Goal: Information Seeking & Learning: Understand process/instructions

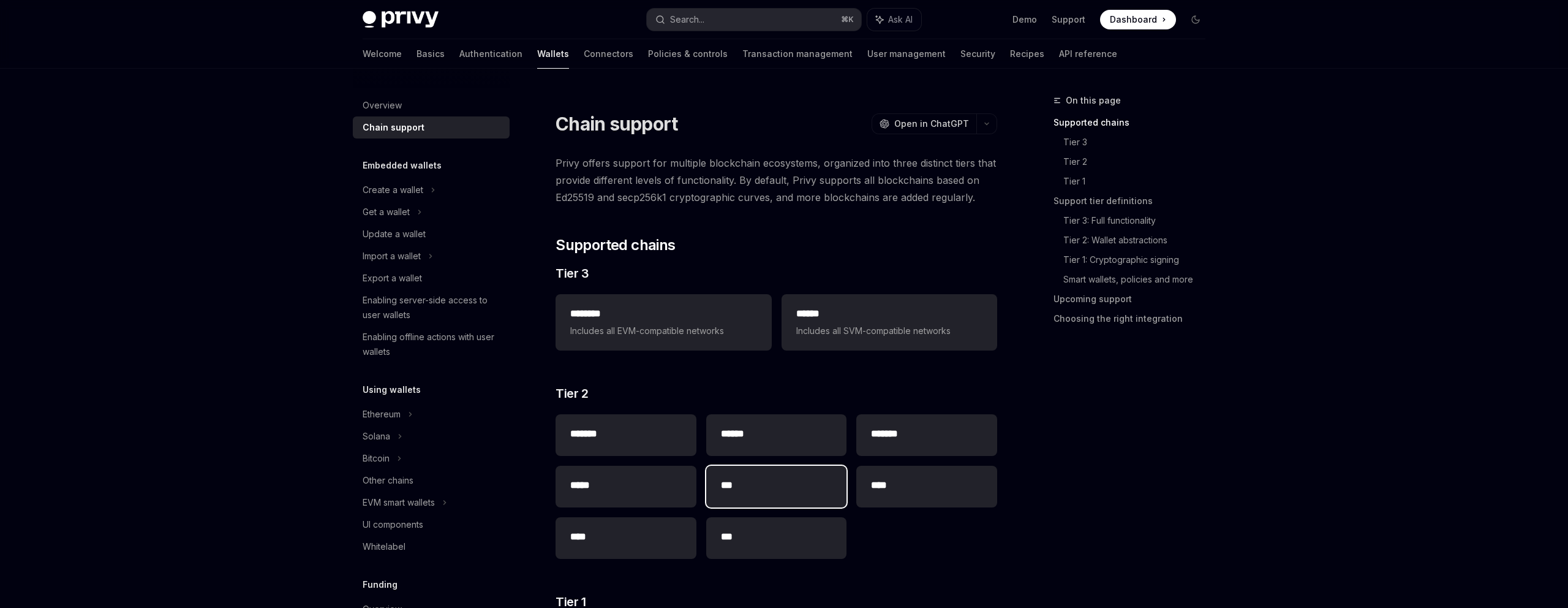
click at [775, 493] on div "***" at bounding box center [777, 487] width 141 height 42
type textarea "*"
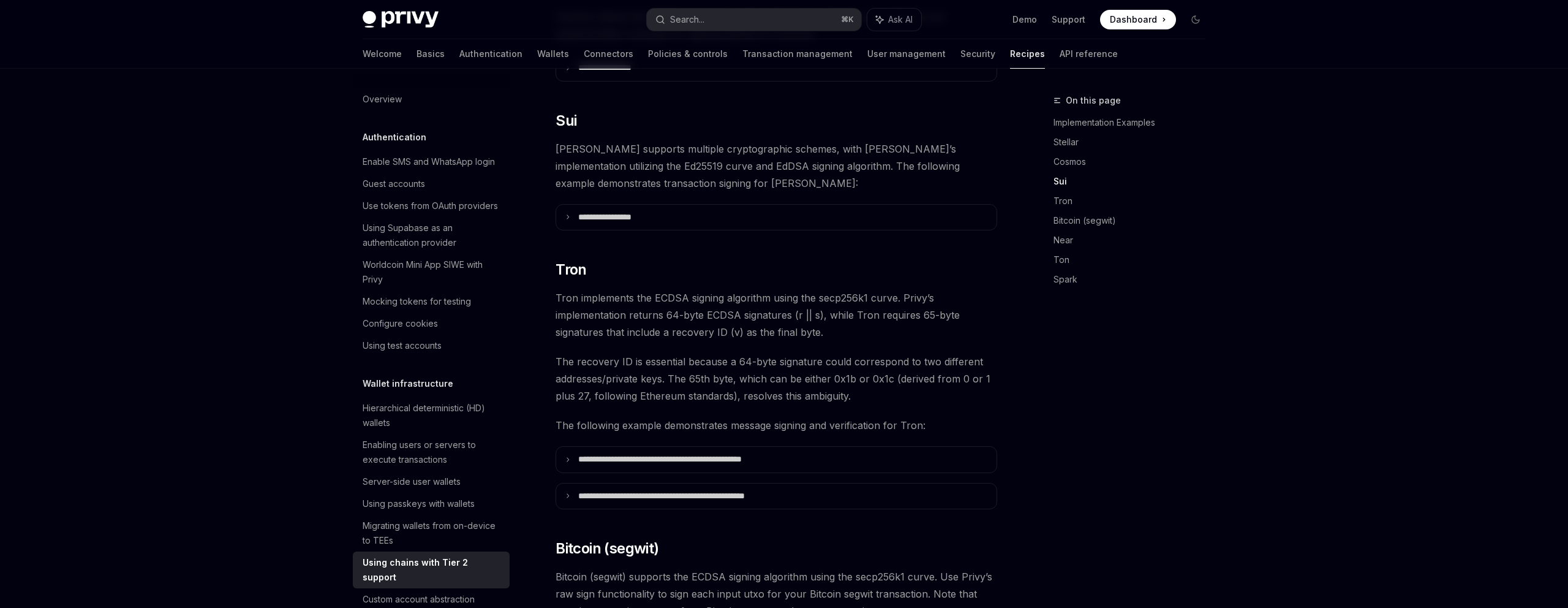
click at [675, 141] on span "[PERSON_NAME] supports multiple cryptographic schemes, with [PERSON_NAME]’s imp…" at bounding box center [776, 166] width 442 height 52
click span "[PERSON_NAME] supports multiple cryptographic schemes, with [PERSON_NAME]’s imp…"
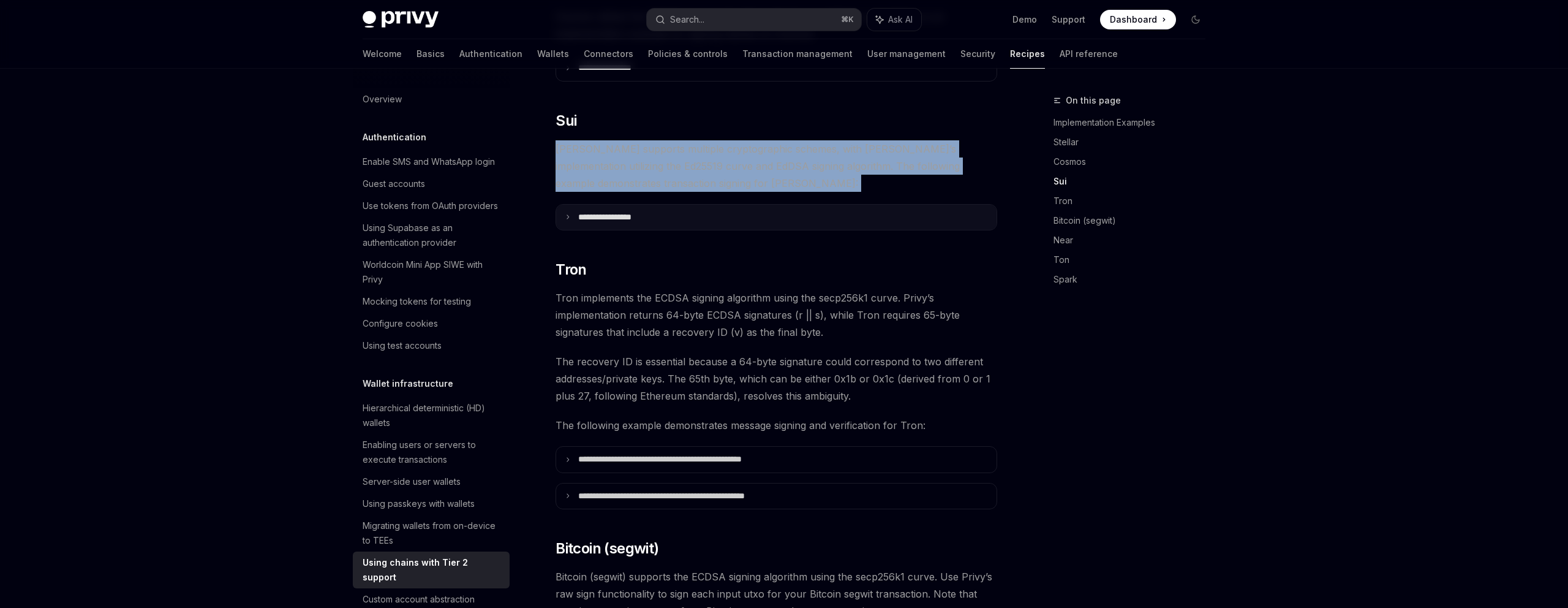
click summary "**********"
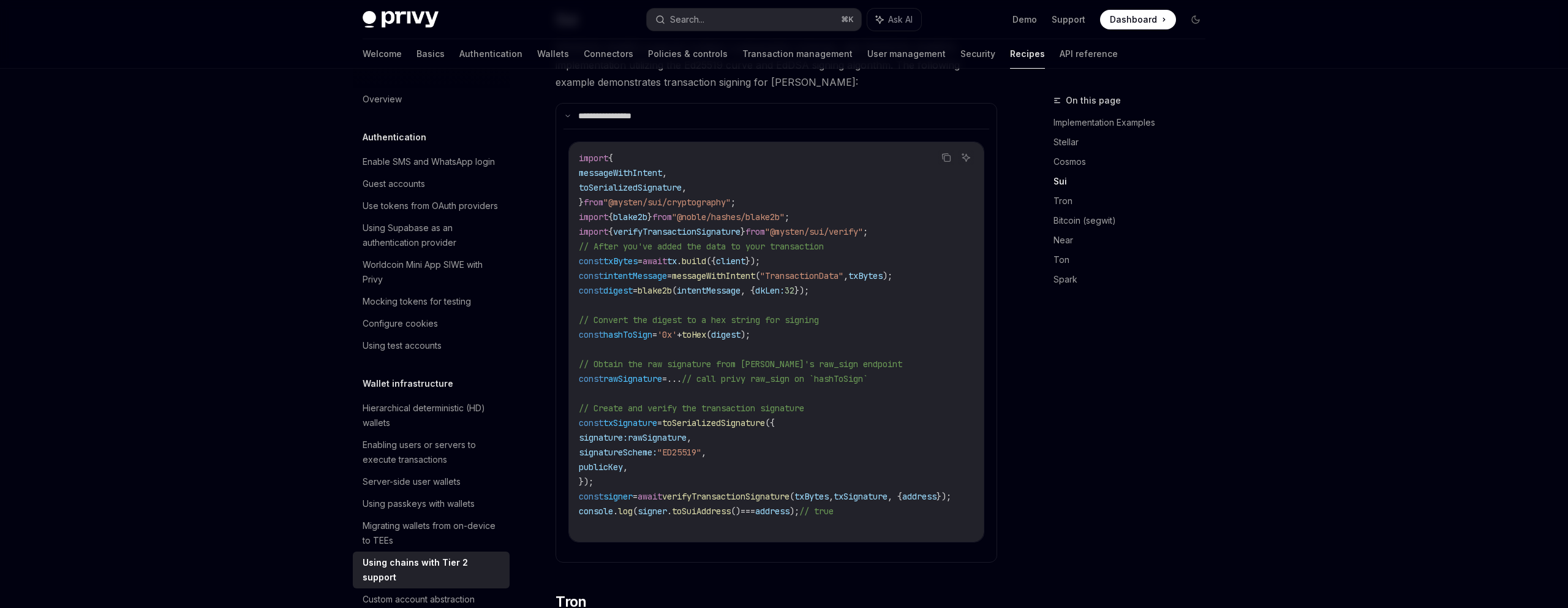
scroll to position [715, 0]
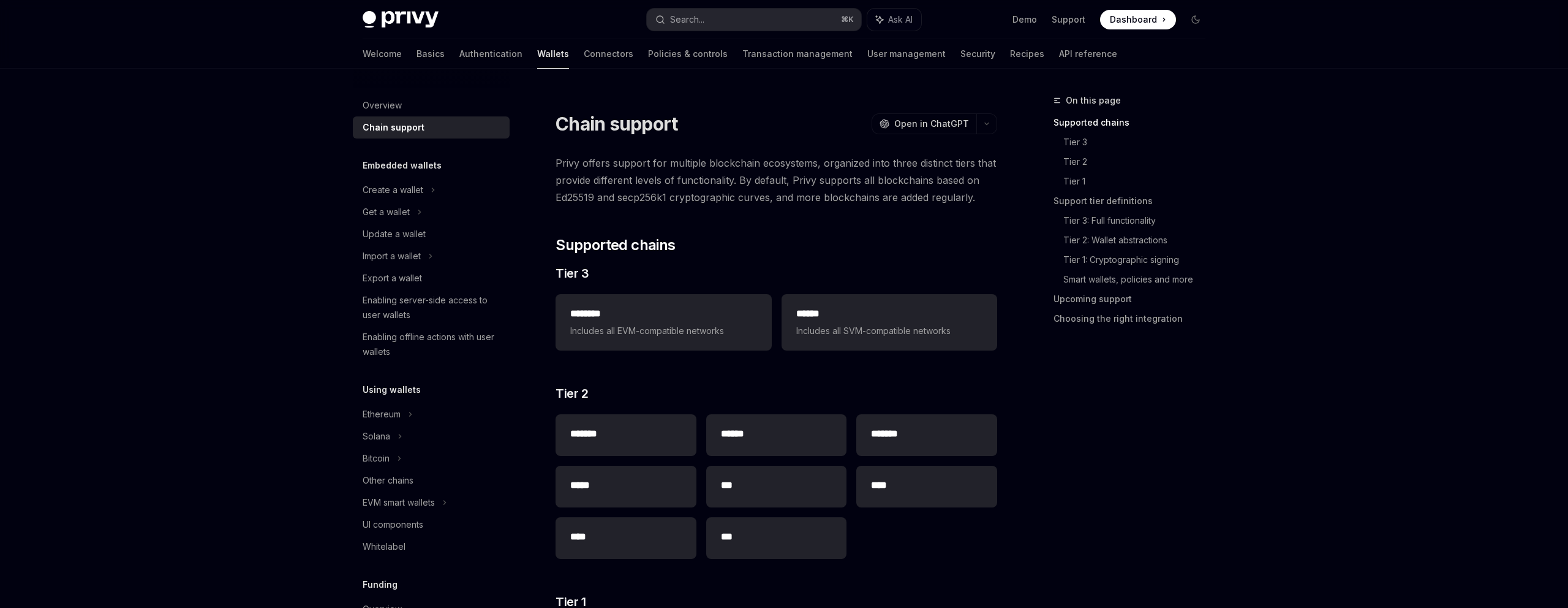
scroll to position [27, 0]
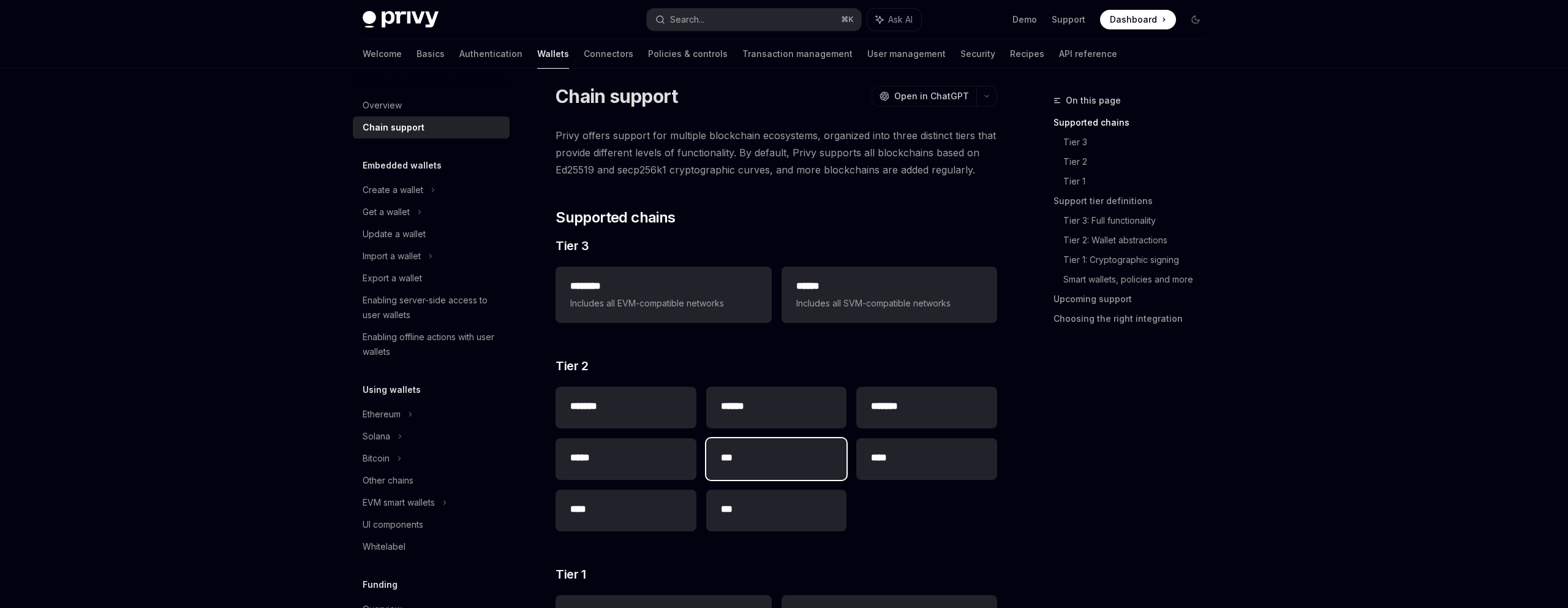
click at [791, 461] on h2 "***" at bounding box center [777, 458] width 112 height 15
type textarea "*"
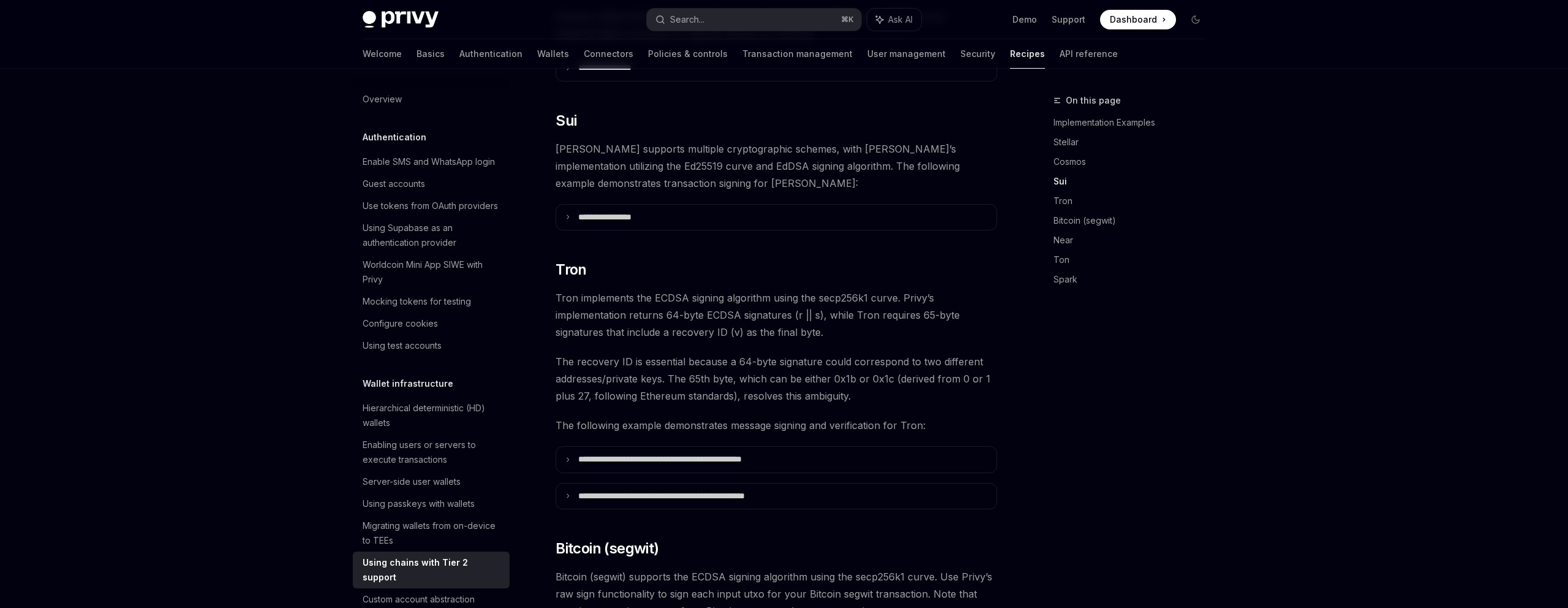
scroll to position [618, 0]
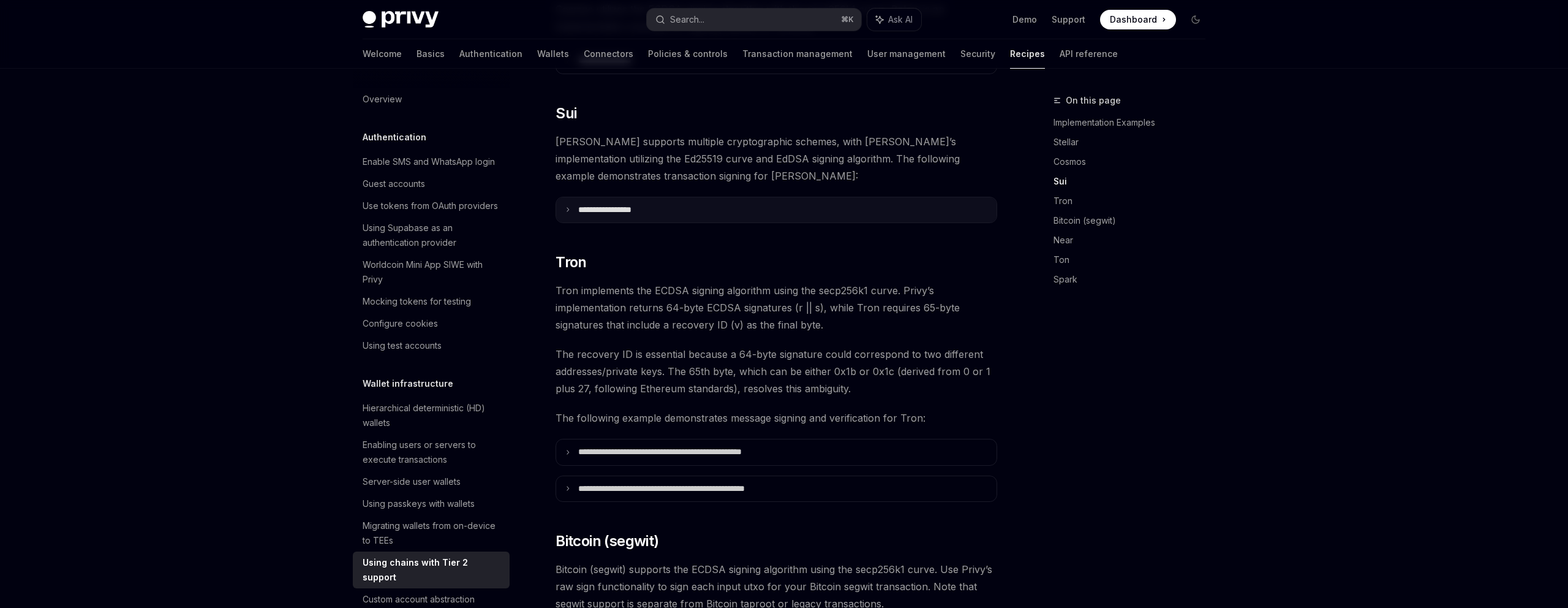
click at [622, 205] on p "**********" at bounding box center [620, 210] width 84 height 11
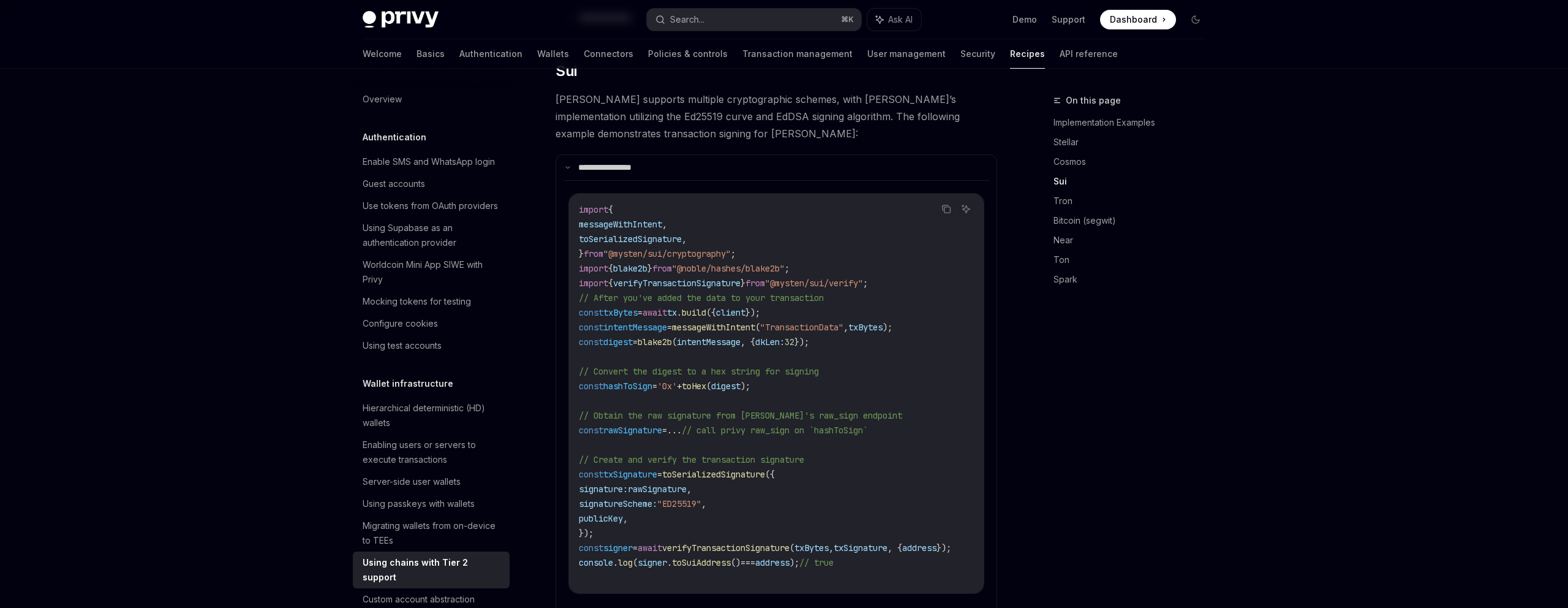
scroll to position [679, 0]
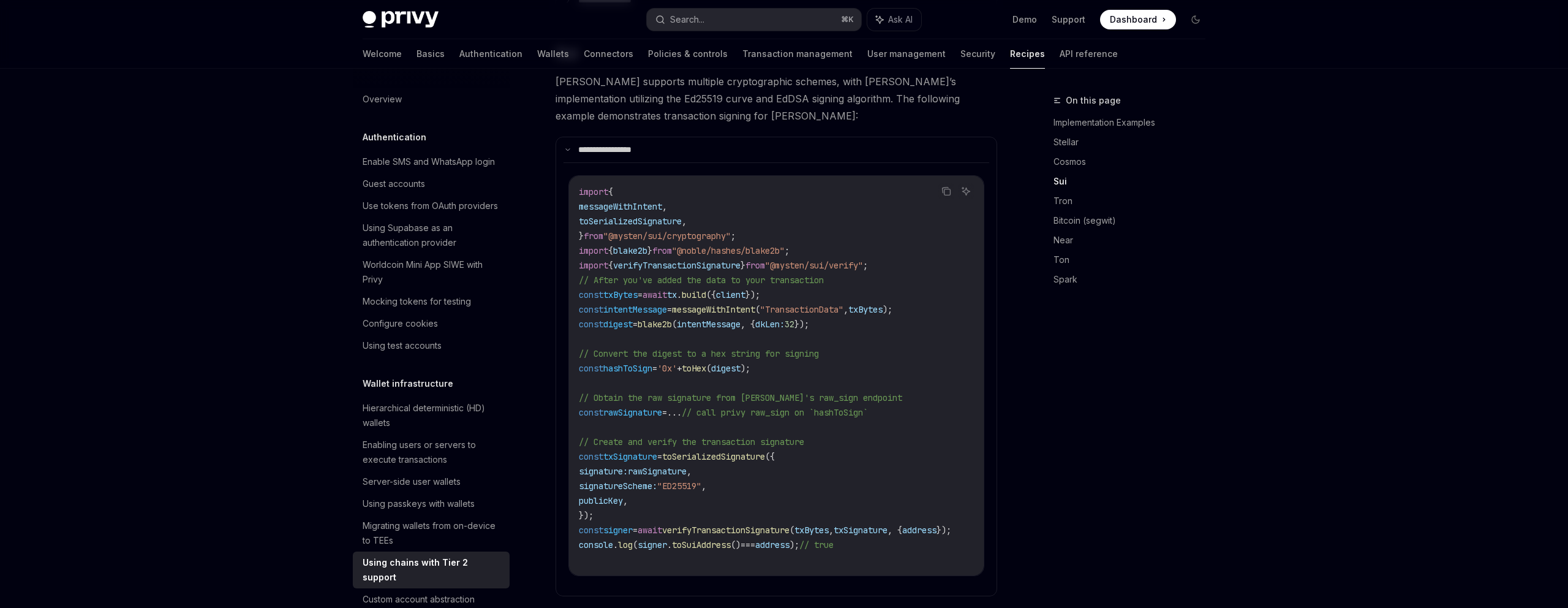
click at [713, 168] on code "import { messageWithIntent , toSerializedSignature , } from "@mysten/sui/crypto…" at bounding box center [787, 35] width 417 height 265
click at [702, 304] on span "messageWithIntent" at bounding box center [714, 309] width 84 height 11
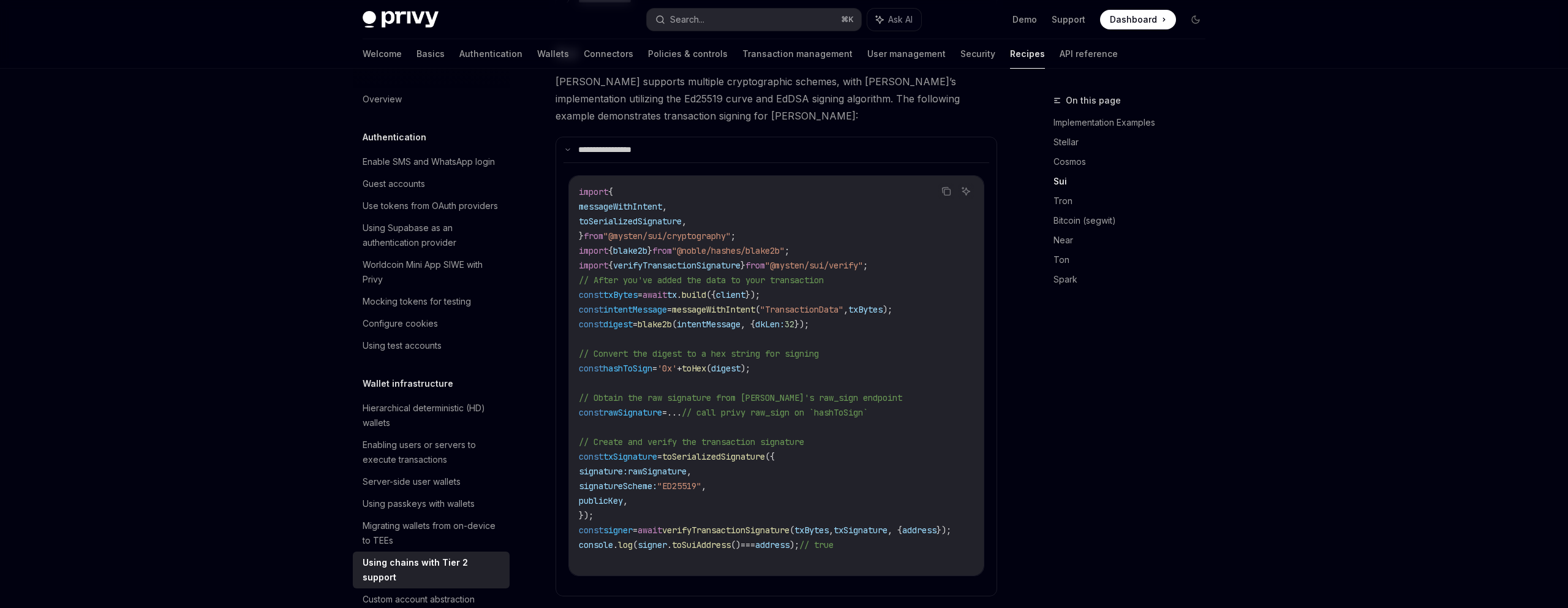
click at [667, 181] on span "blake2b" at bounding box center [660, 175] width 15 height 11
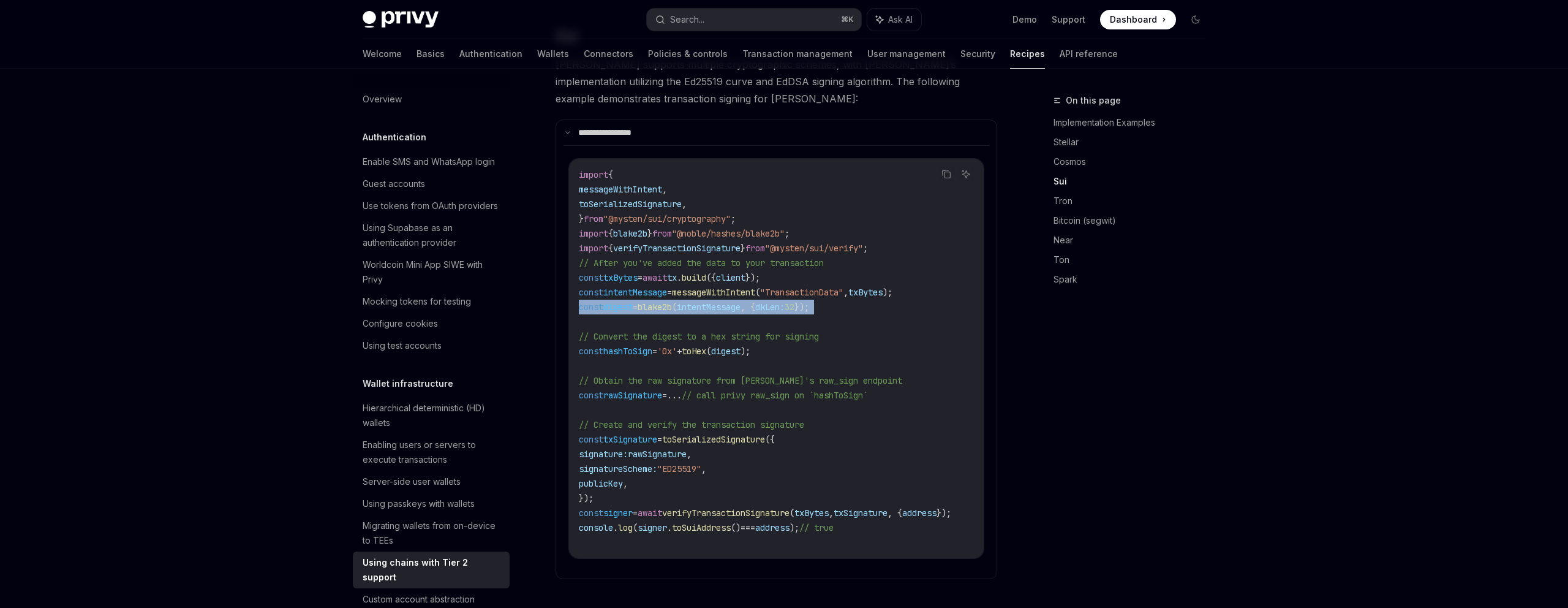
scroll to position [707, 0]
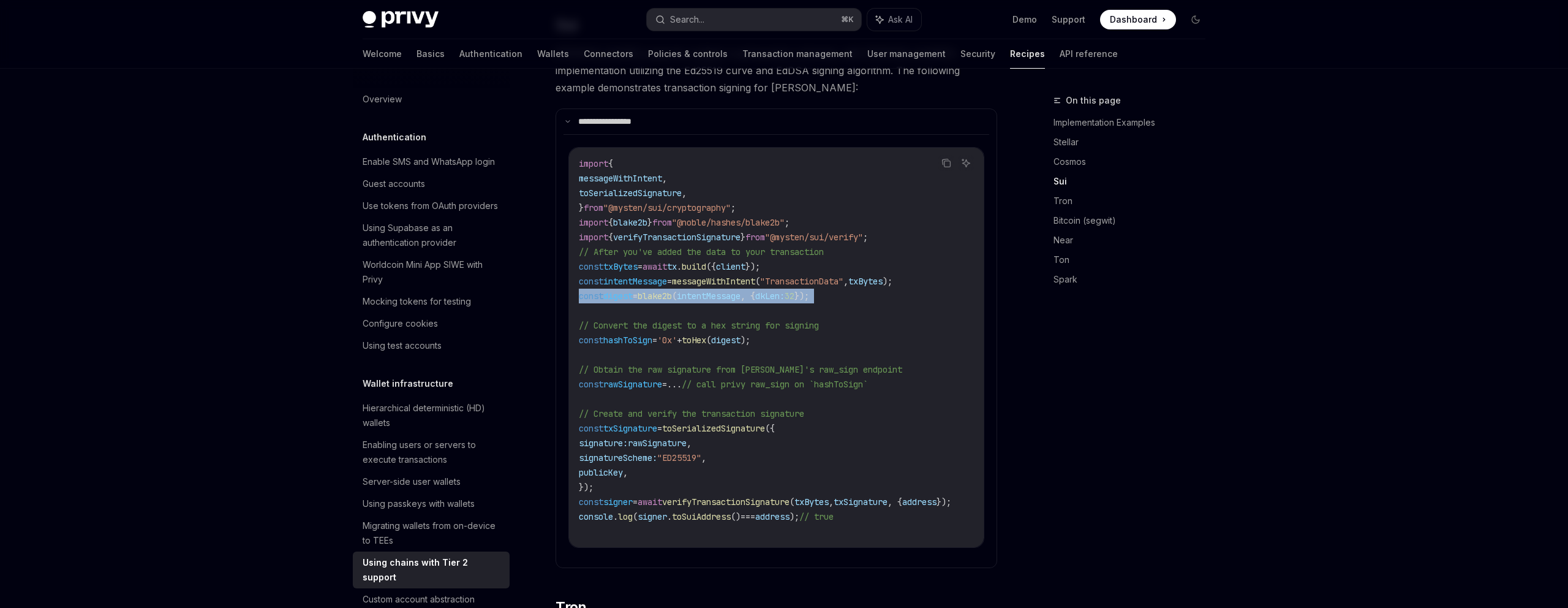
click at [672, 197] on span "=" at bounding box center [675, 191] width 5 height 11
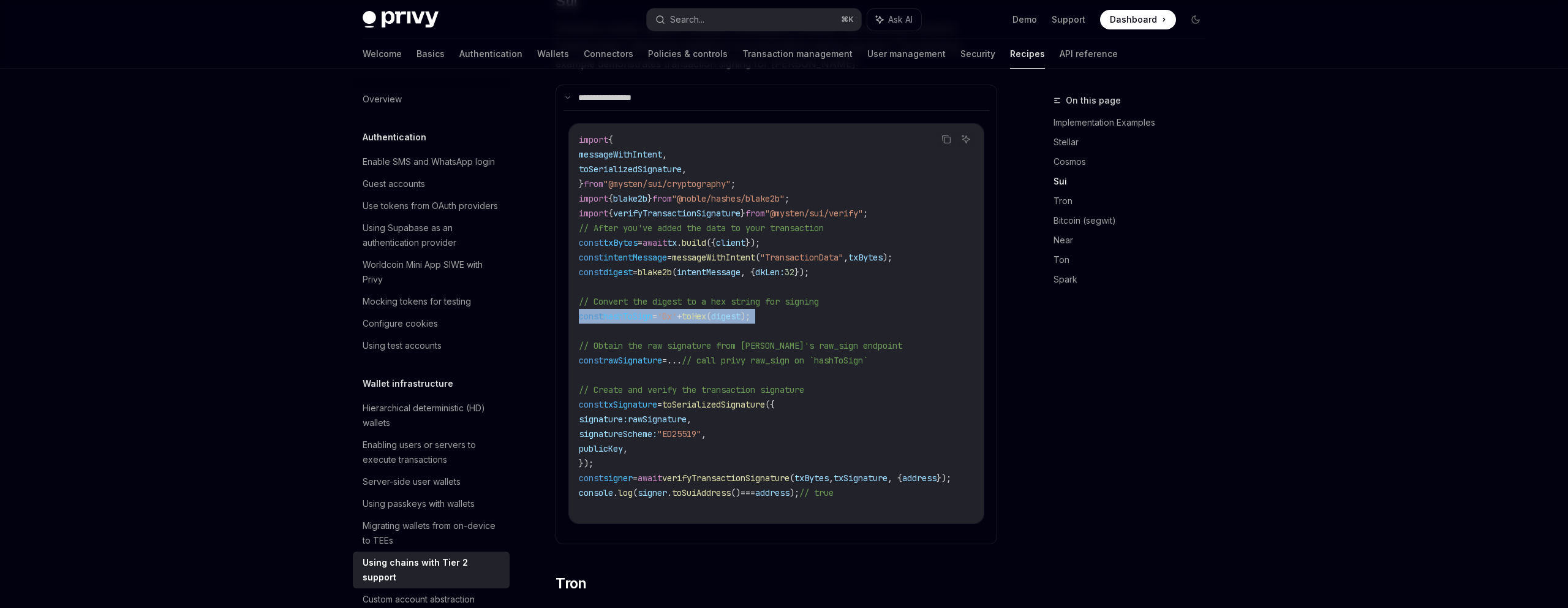
scroll to position [735, 0]
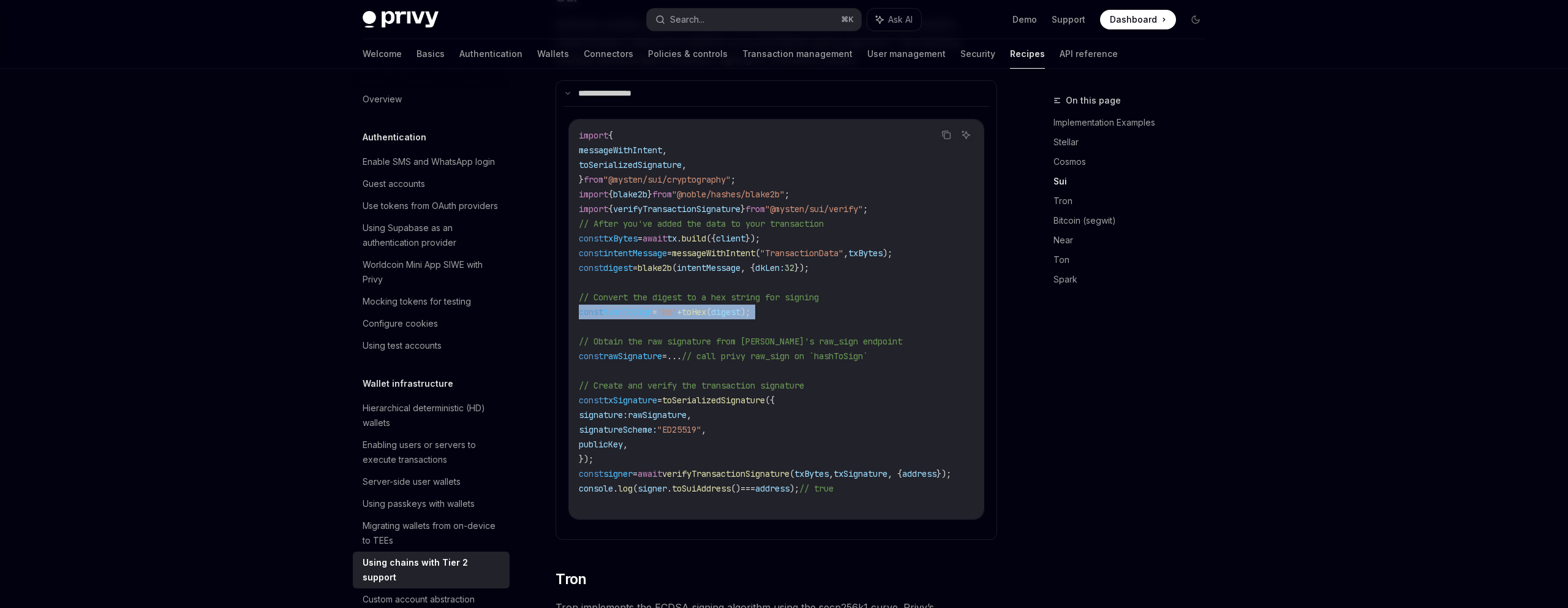
drag, startPoint x: 660, startPoint y: 382, endPoint x: 698, endPoint y: 401, distance: 42.5
click at [751, 468] on span "verifyTransactionSignature" at bounding box center [726, 473] width 127 height 11
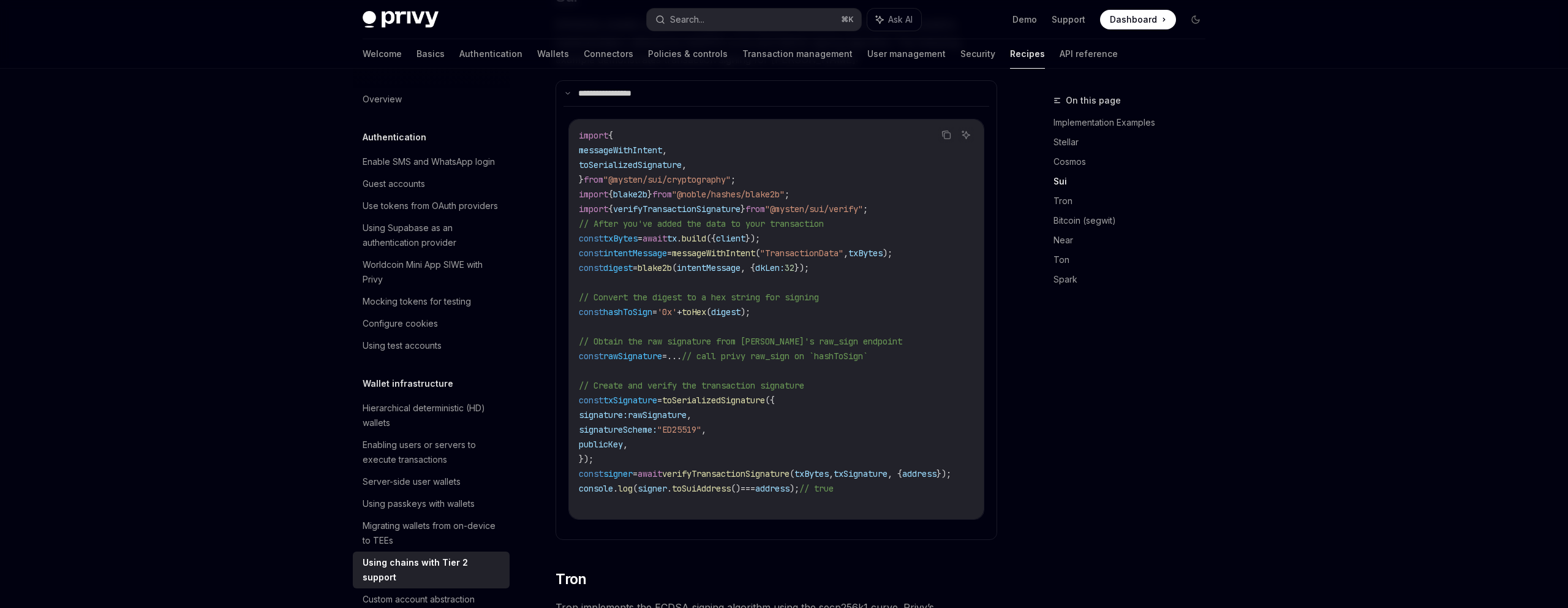
click at [751, 468] on span "verifyTransactionSignature" at bounding box center [726, 473] width 127 height 11
click at [706, 233] on span "build" at bounding box center [694, 238] width 25 height 11
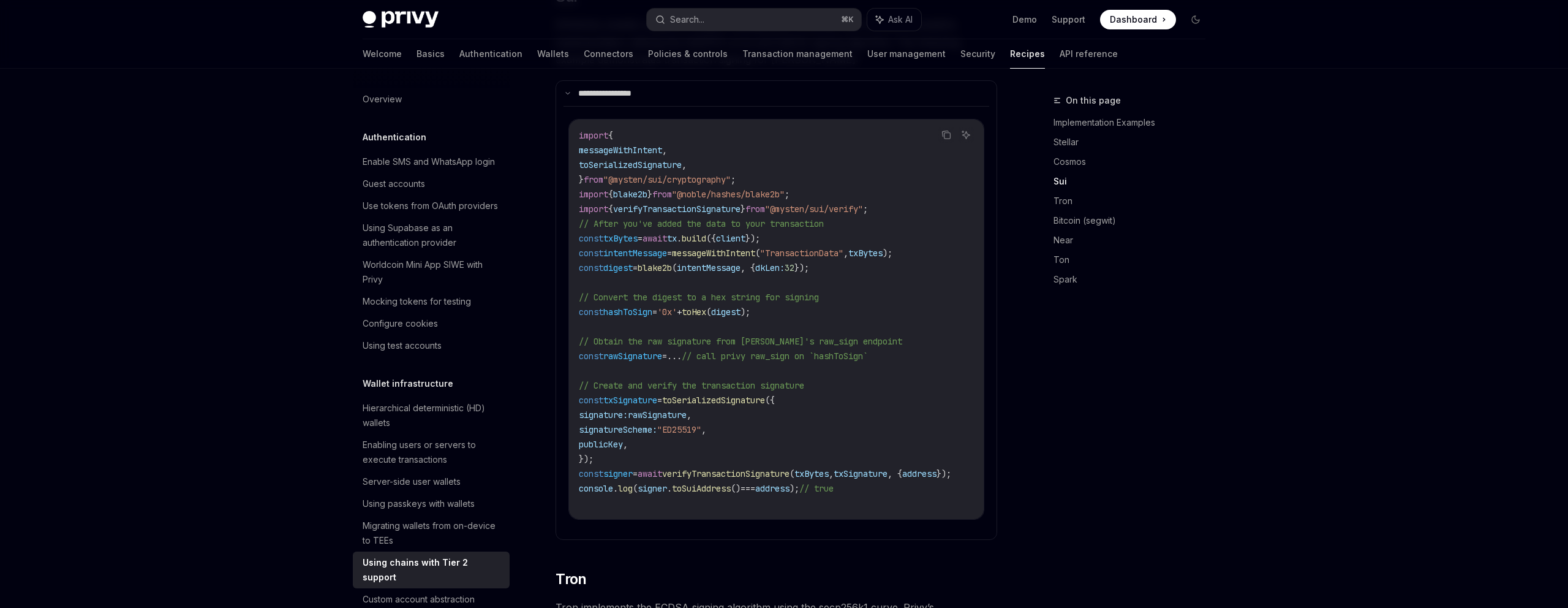
click at [706, 233] on span "build" at bounding box center [694, 238] width 25 height 11
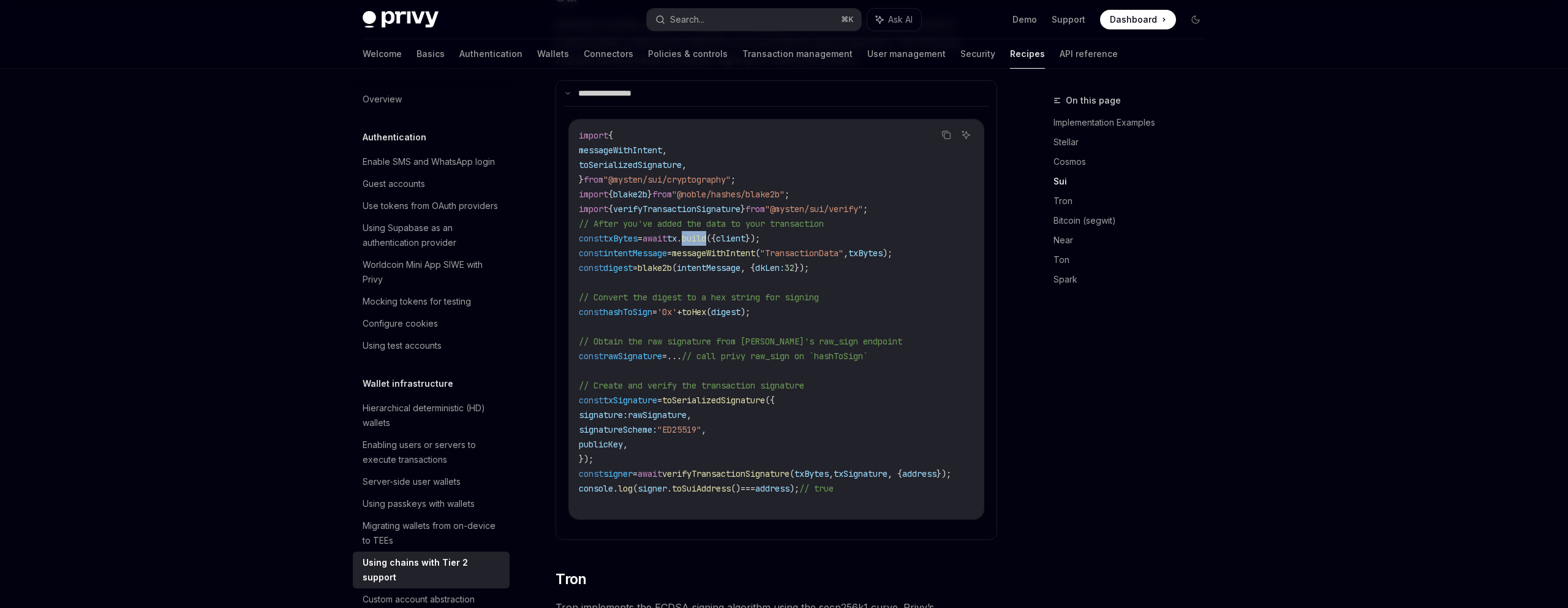
click at [706, 233] on span "build" at bounding box center [694, 238] width 25 height 11
click at [745, 233] on span "client" at bounding box center [730, 238] width 29 height 11
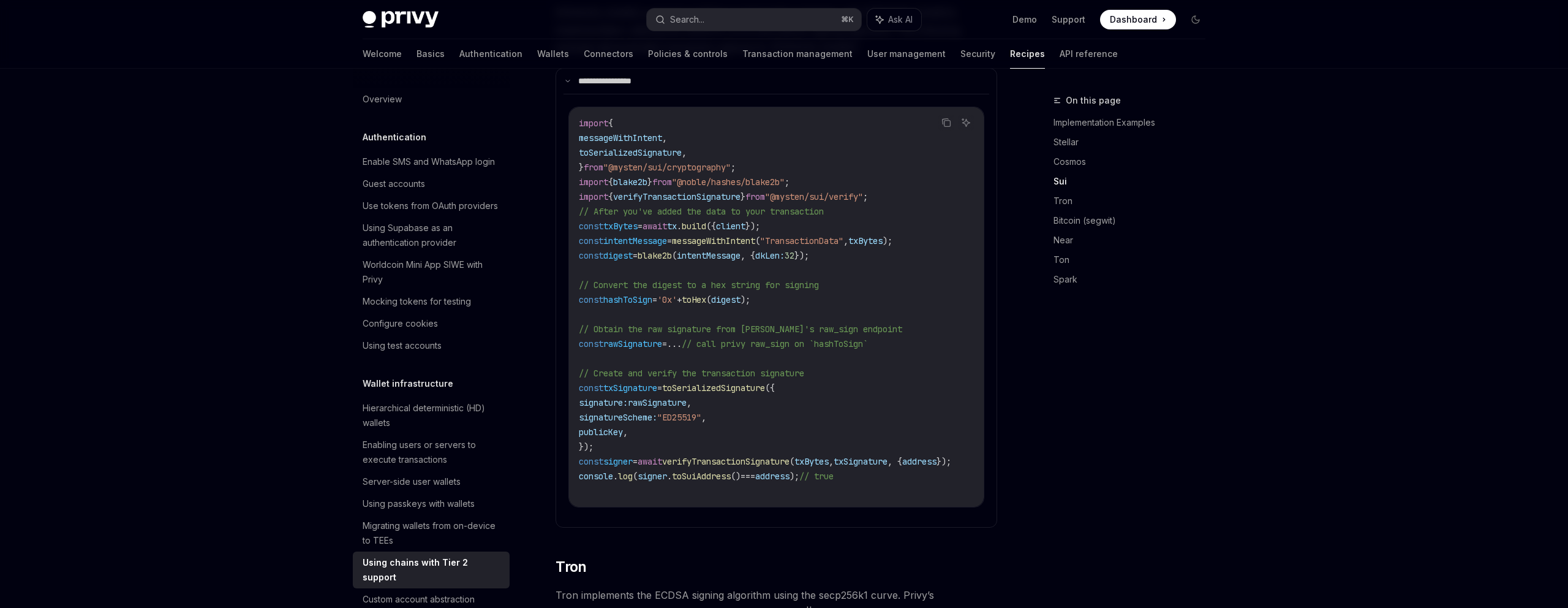
click at [604, 54] on span "// Obtain the raw signature from [PERSON_NAME]'s raw_sign endpoint" at bounding box center [591, 48] width 25 height 11
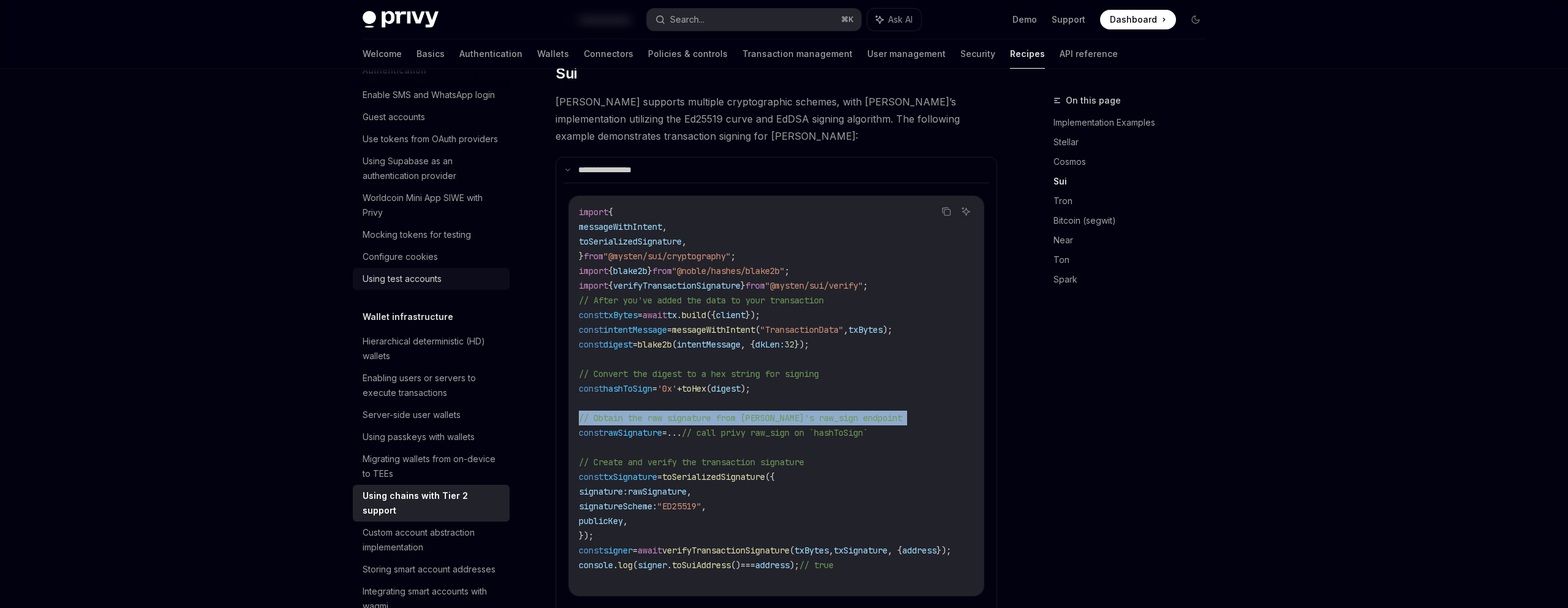
scroll to position [75, 0]
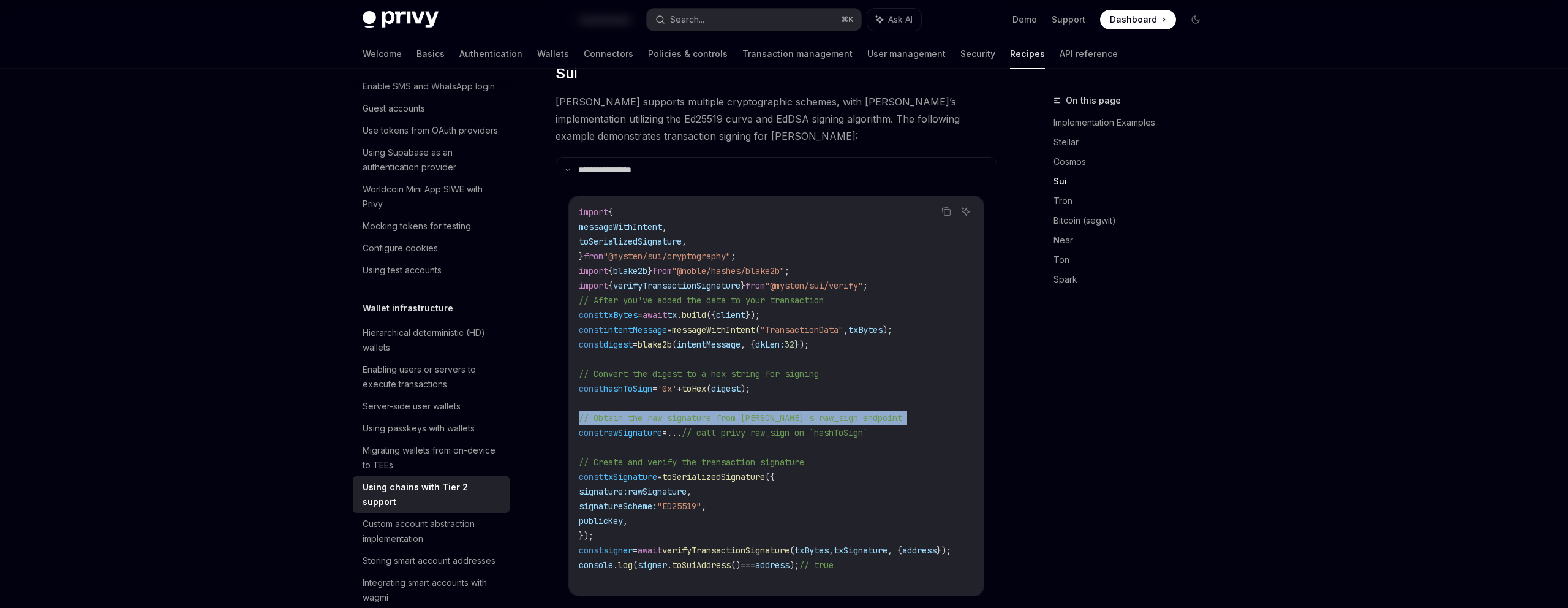
click at [733, 339] on span "intentMessage" at bounding box center [709, 345] width 64 height 11
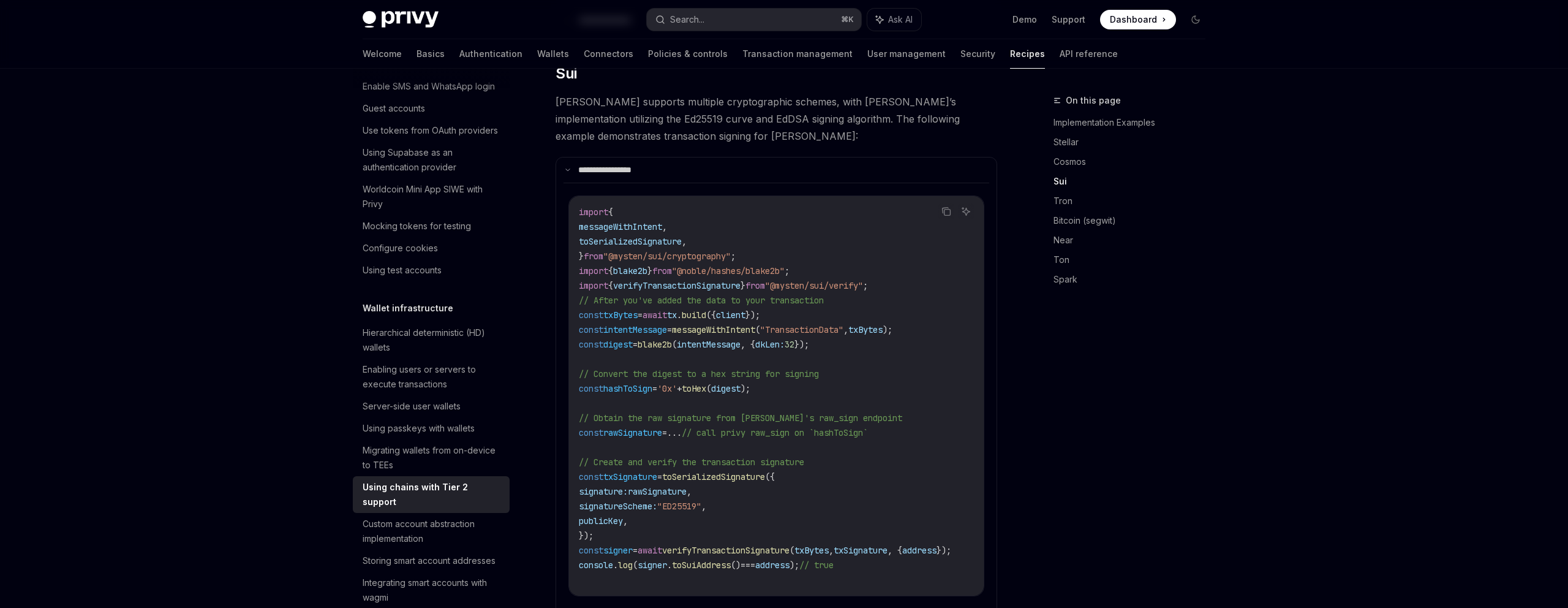
click at [733, 339] on span "intentMessage" at bounding box center [709, 345] width 64 height 11
click at [643, 157] on span "rawSignature" at bounding box center [623, 151] width 39 height 11
click at [734, 188] on code "import { messageWithIntent , toSerializedSignature , } from "@mysten/sui/crypto…" at bounding box center [787, 56] width 417 height 265
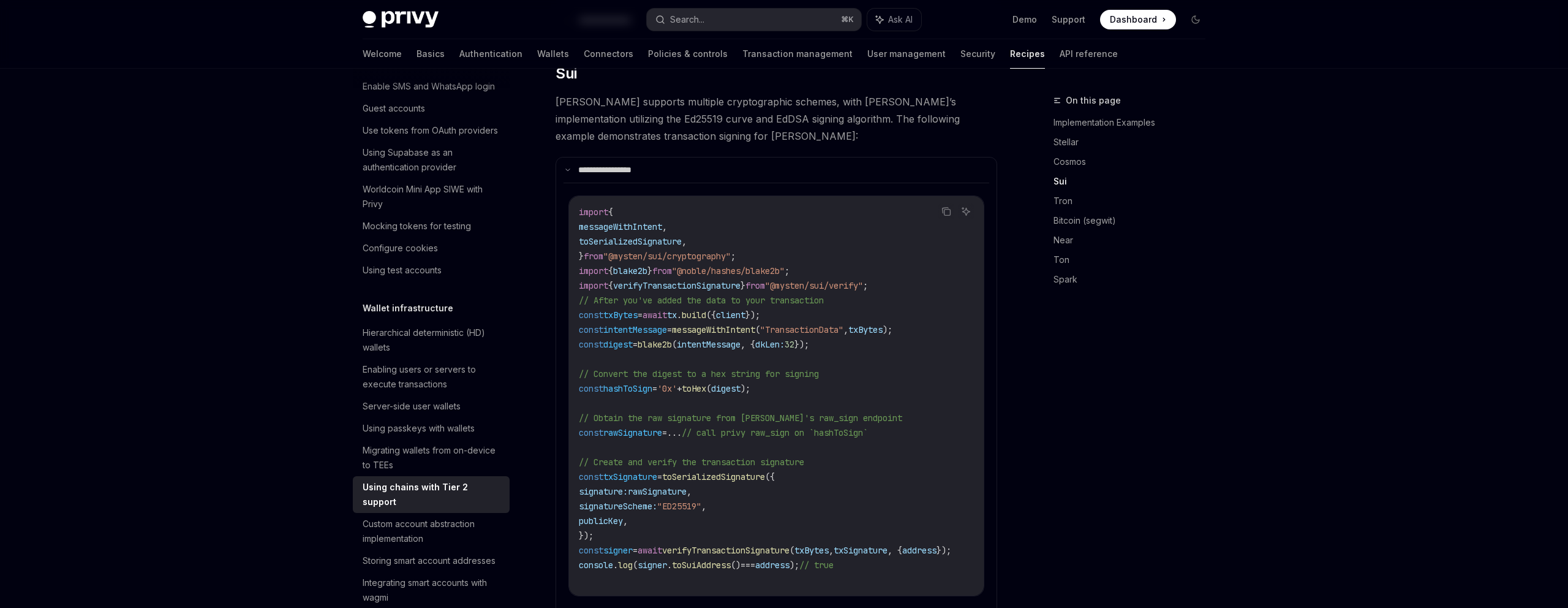
click at [734, 188] on code "import { messageWithIntent , toSerializedSignature , } from "@mysten/sui/crypto…" at bounding box center [787, 56] width 417 height 265
click at [613, 348] on span "rawSignature" at bounding box center [611, 343] width 5 height 11
copy span "rawSignature"
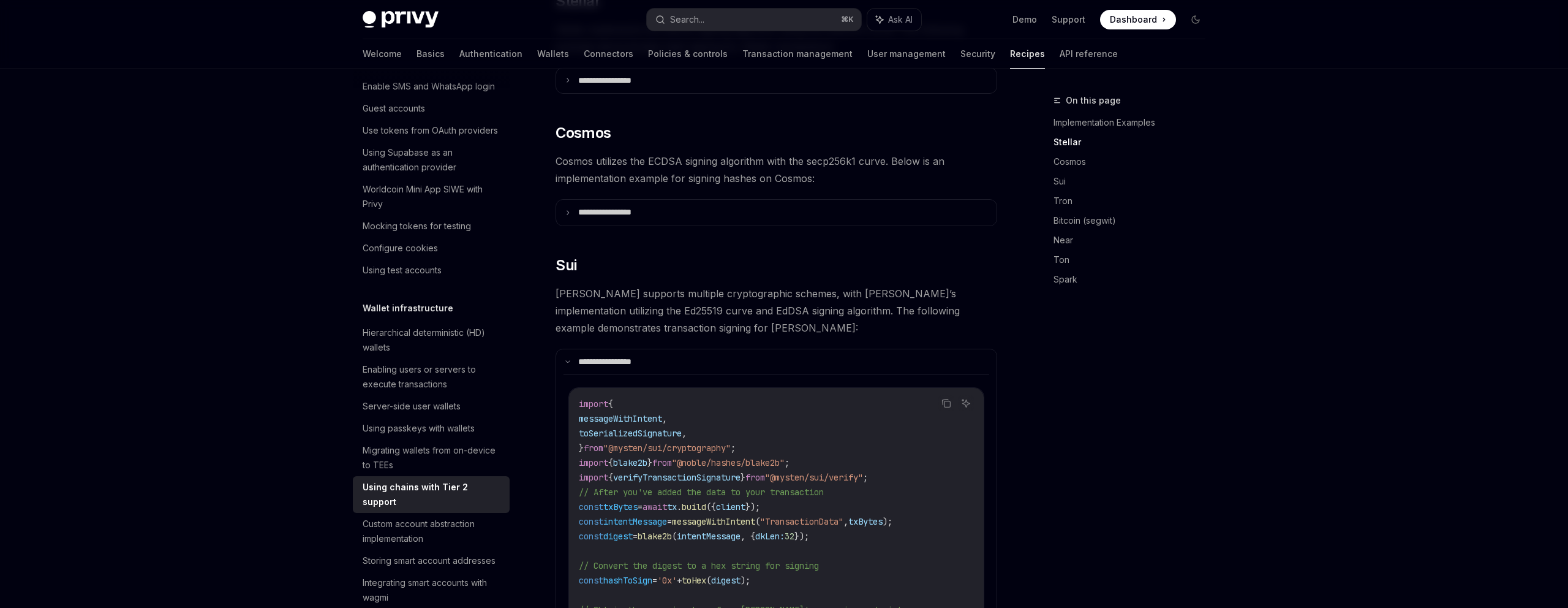
scroll to position [567, 0]
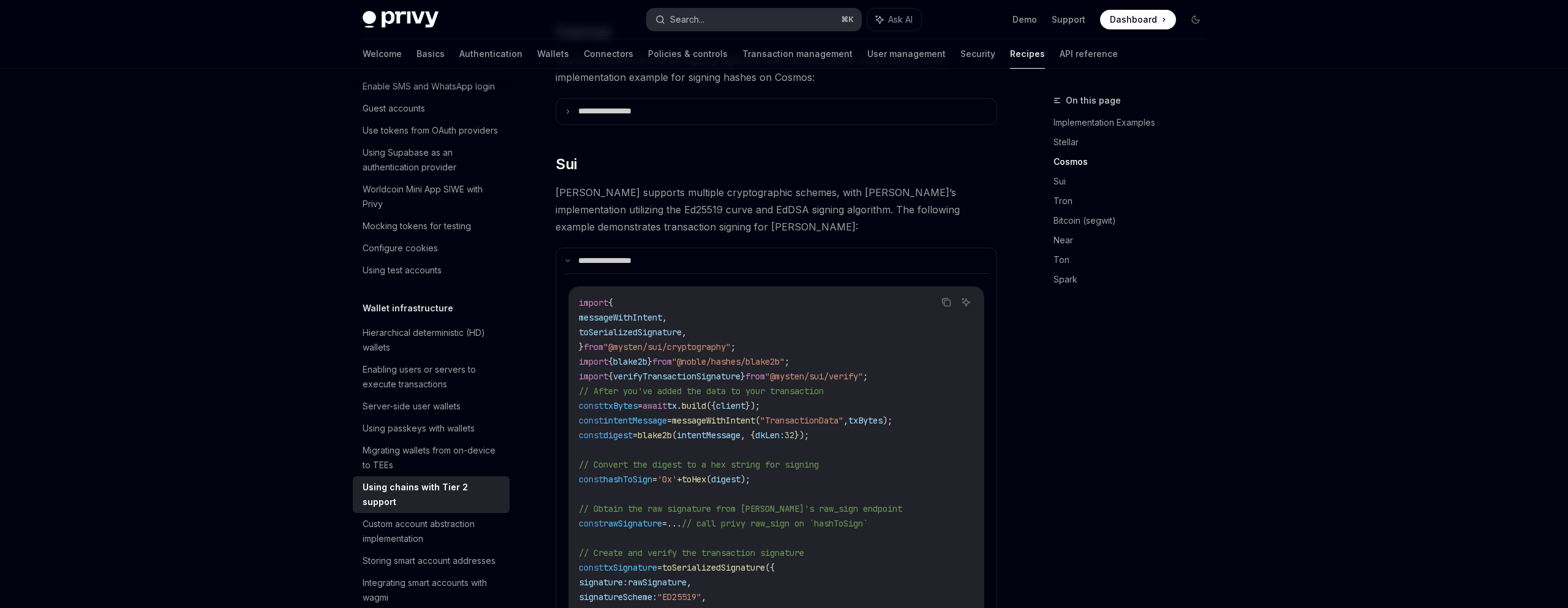
click at [738, 16] on button "Search... ⌘ K" at bounding box center [754, 20] width 214 height 22
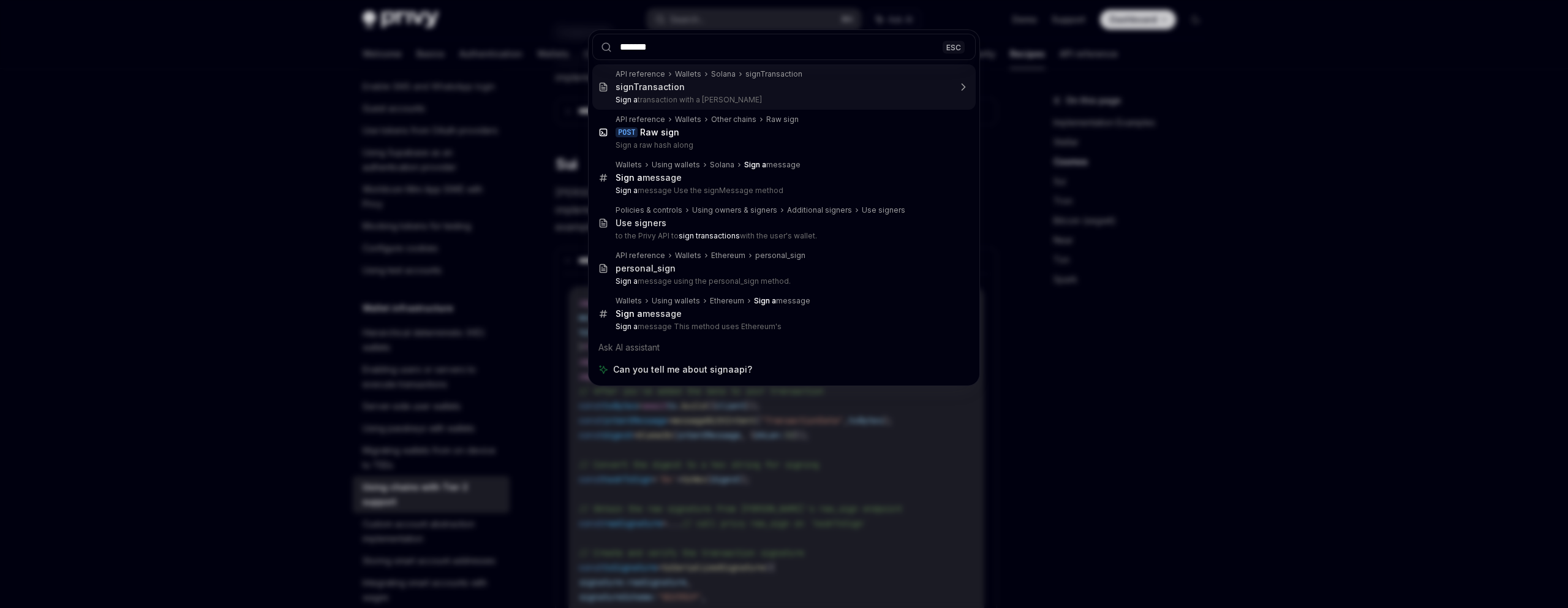
type input "********"
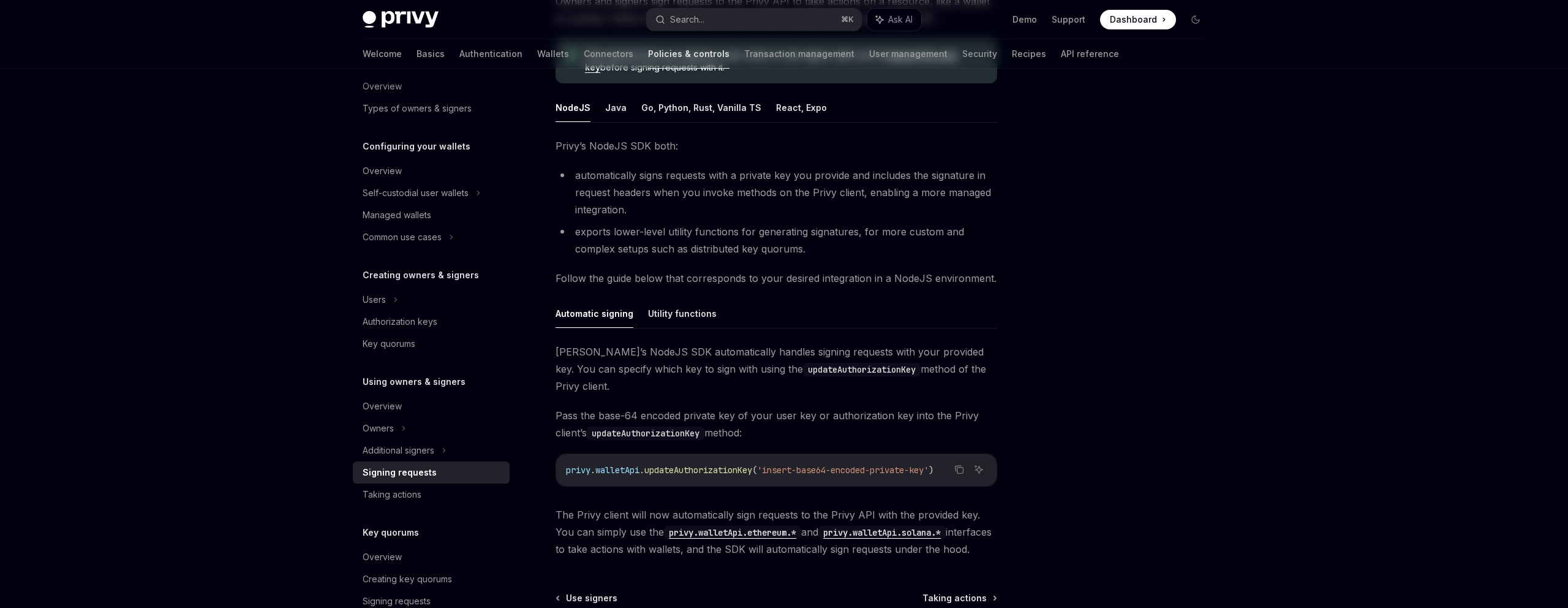
scroll to position [277, 0]
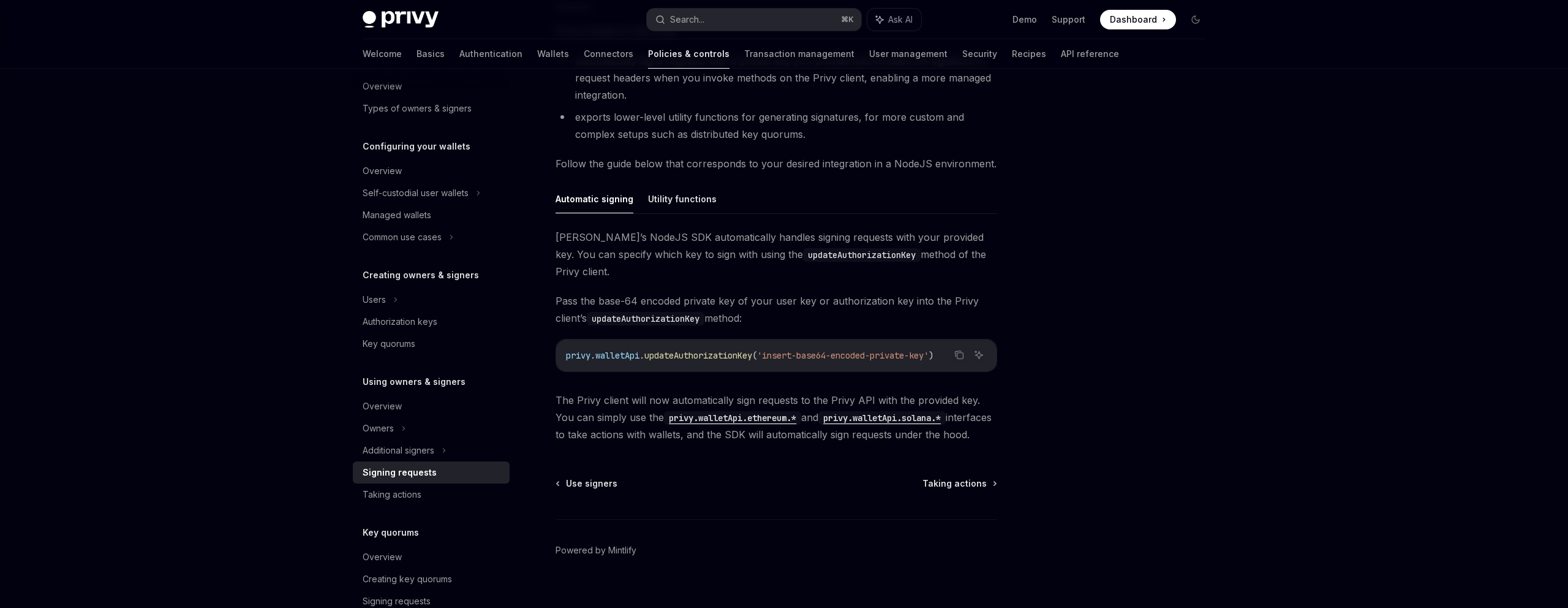
click at [431, 474] on div "Signing requests" at bounding box center [399, 473] width 74 height 15
type textarea "*"
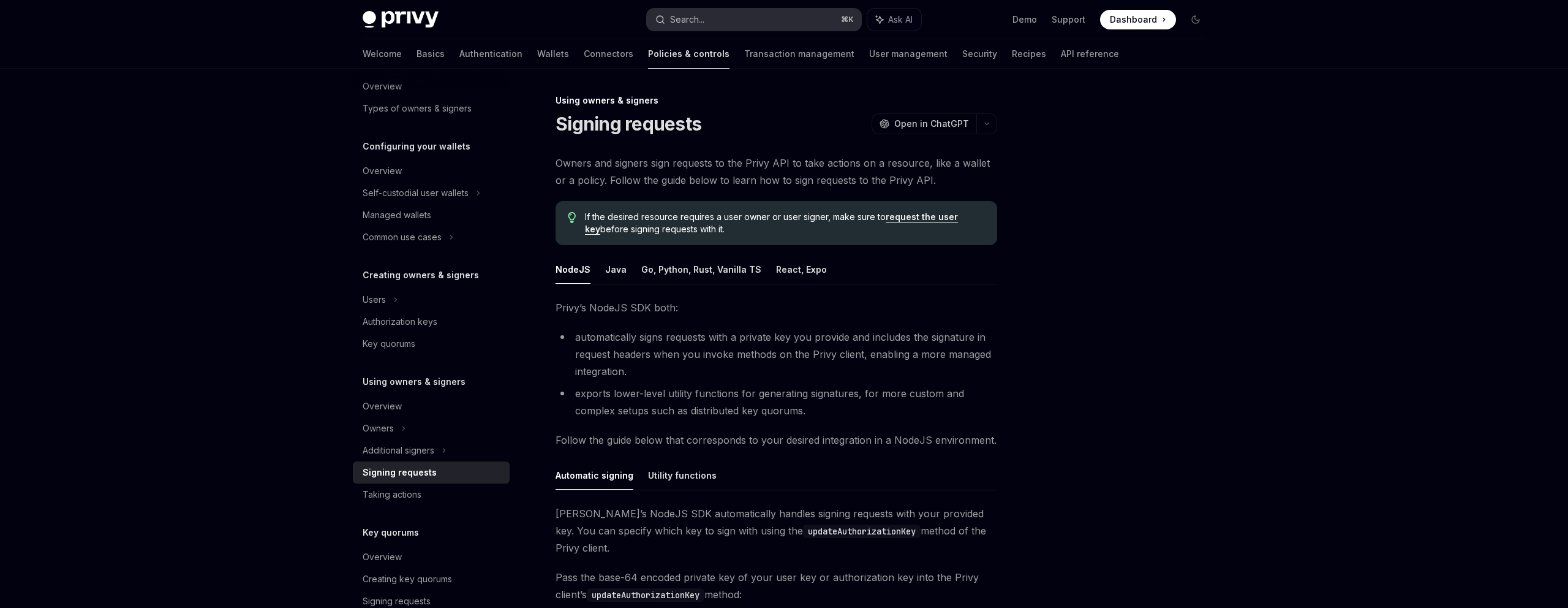
click at [728, 24] on button "Search... ⌘ K" at bounding box center [754, 20] width 214 height 22
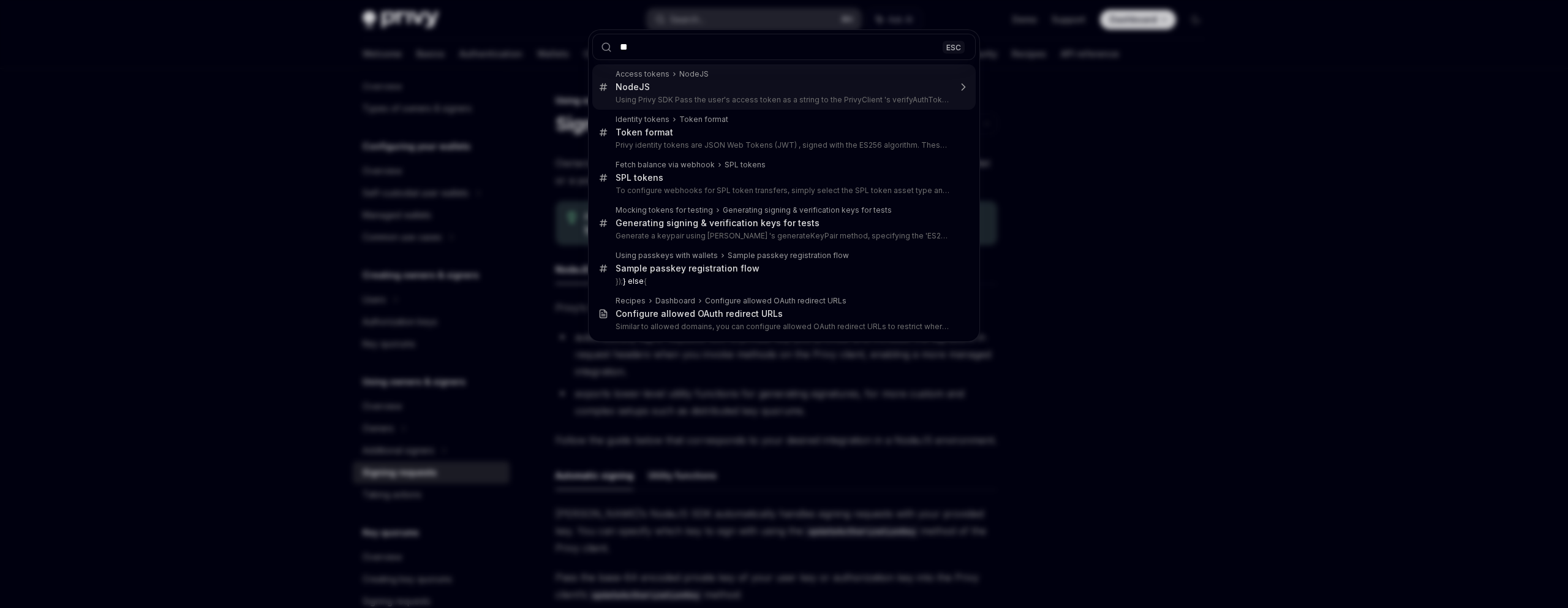
type input "*"
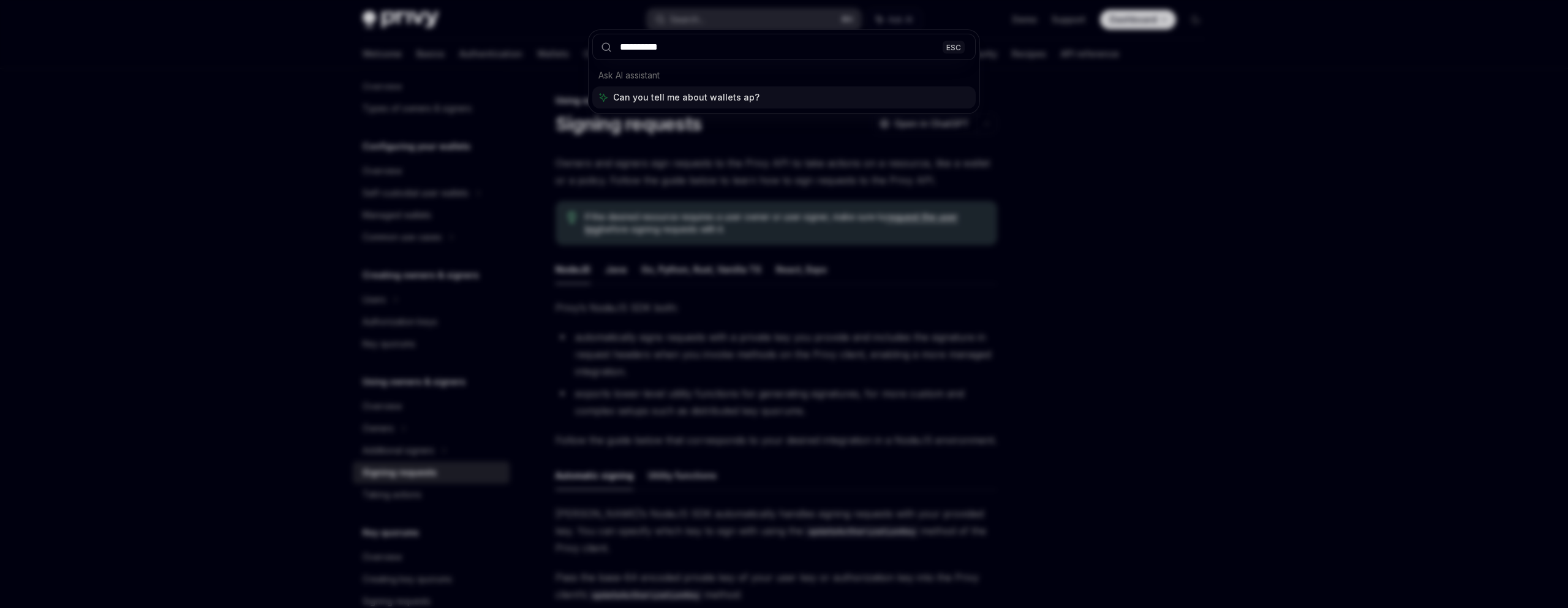
type input "**********"
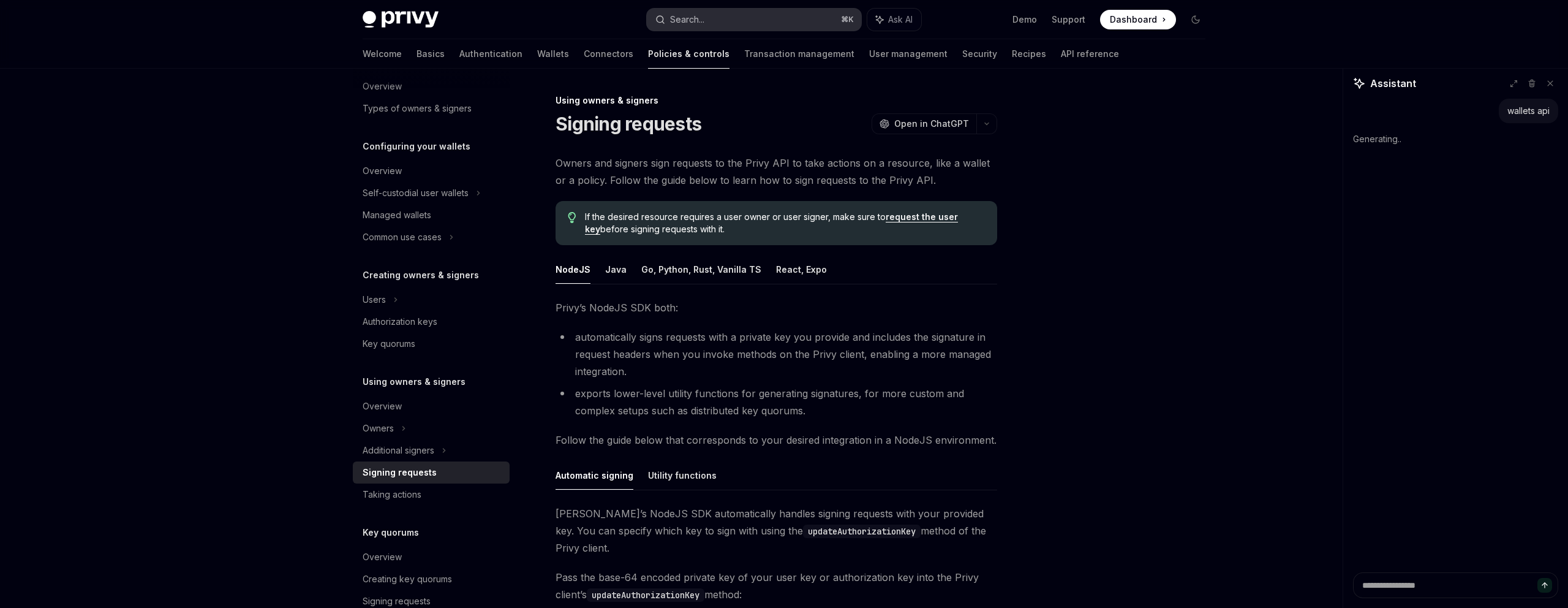
click at [809, 17] on button "Search... ⌘ K" at bounding box center [754, 20] width 214 height 22
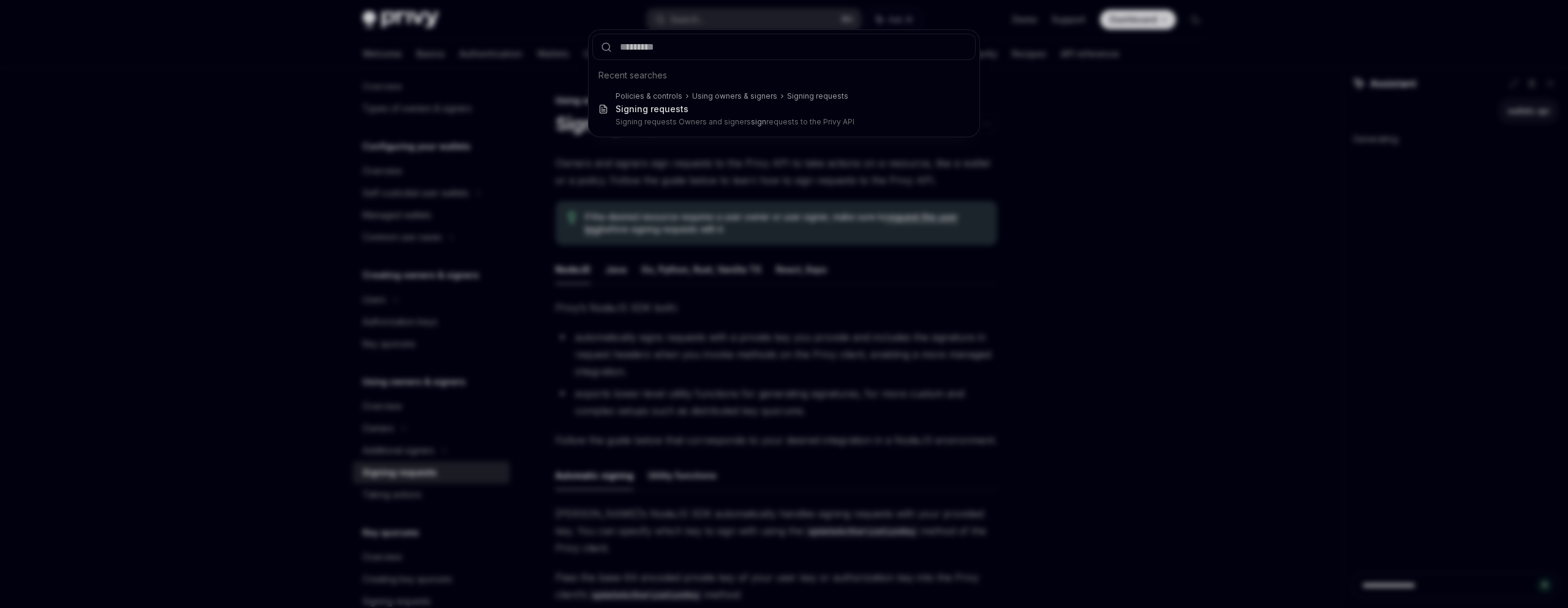
type textarea "*"
type input "**"
type textarea "*"
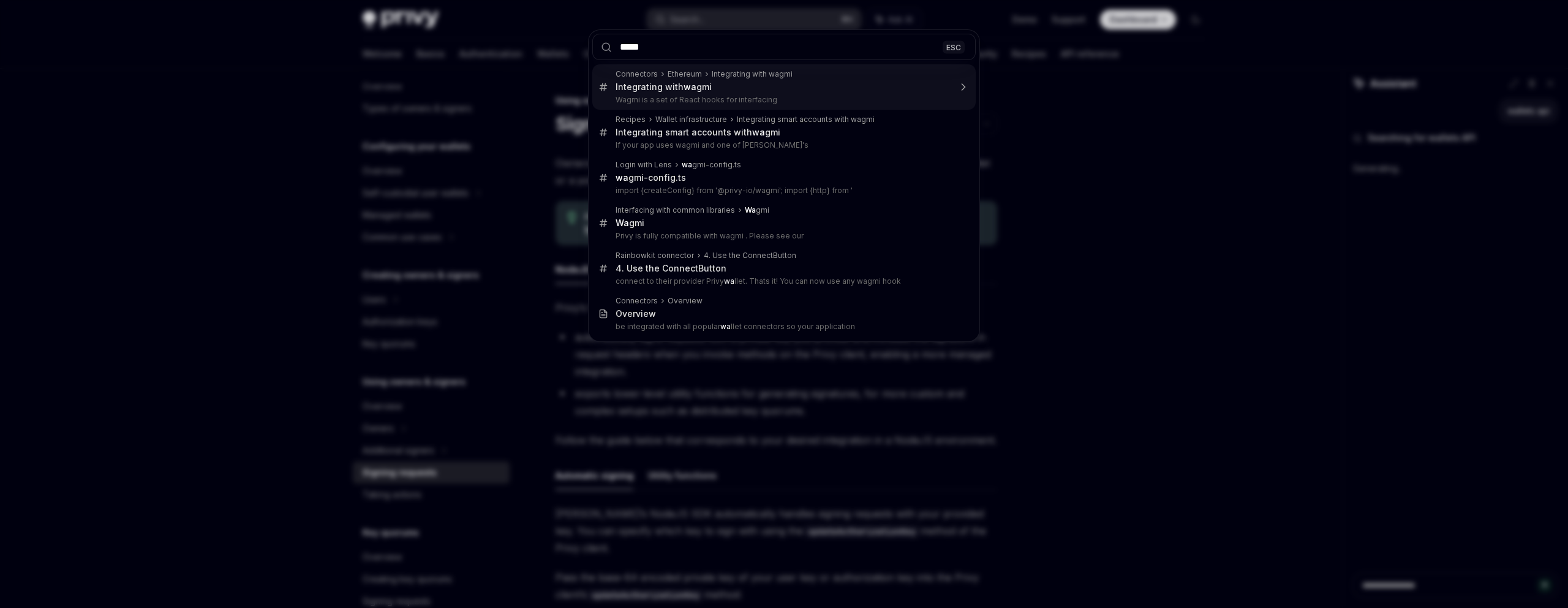
type input "******"
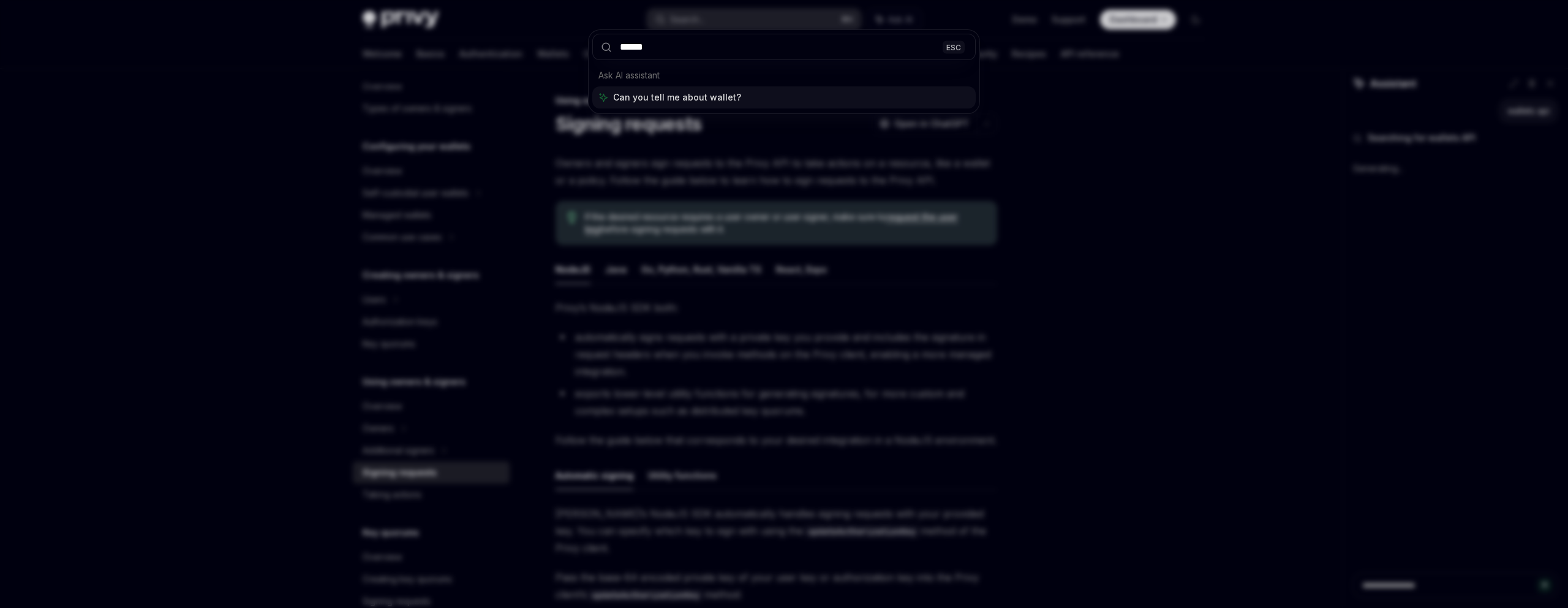
type textarea "*"
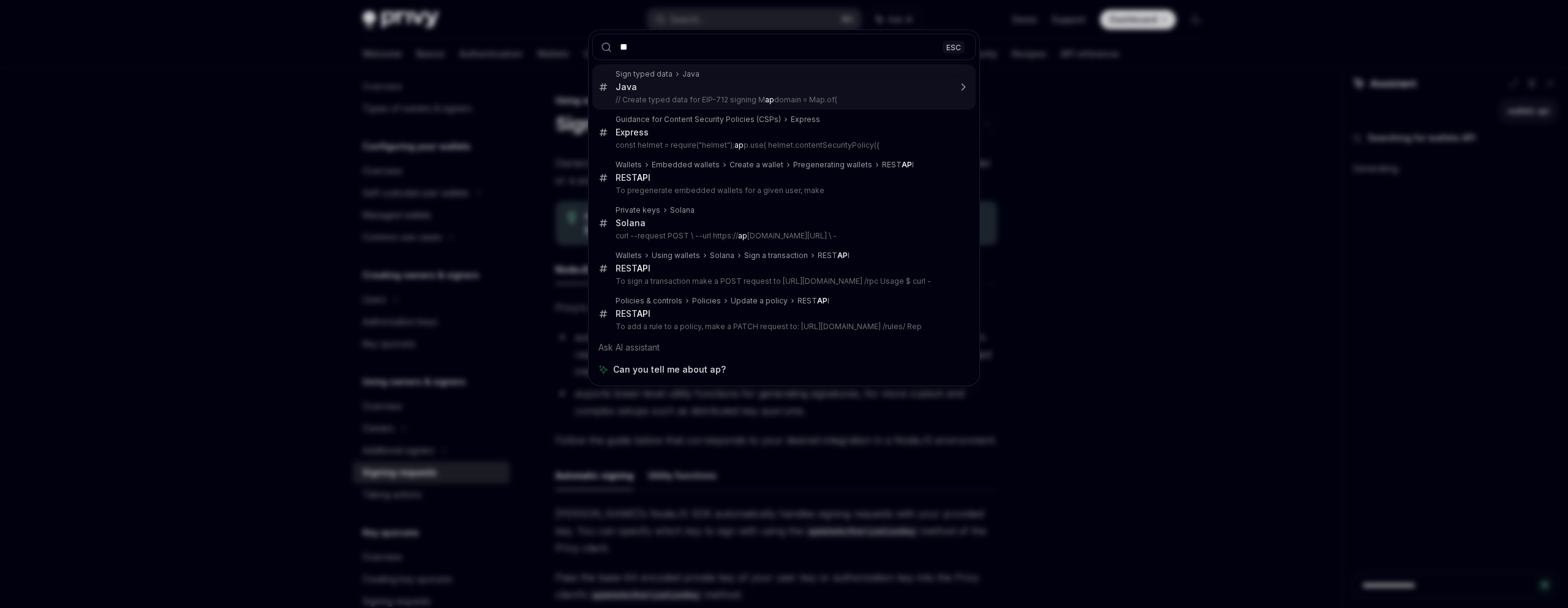
type input "***"
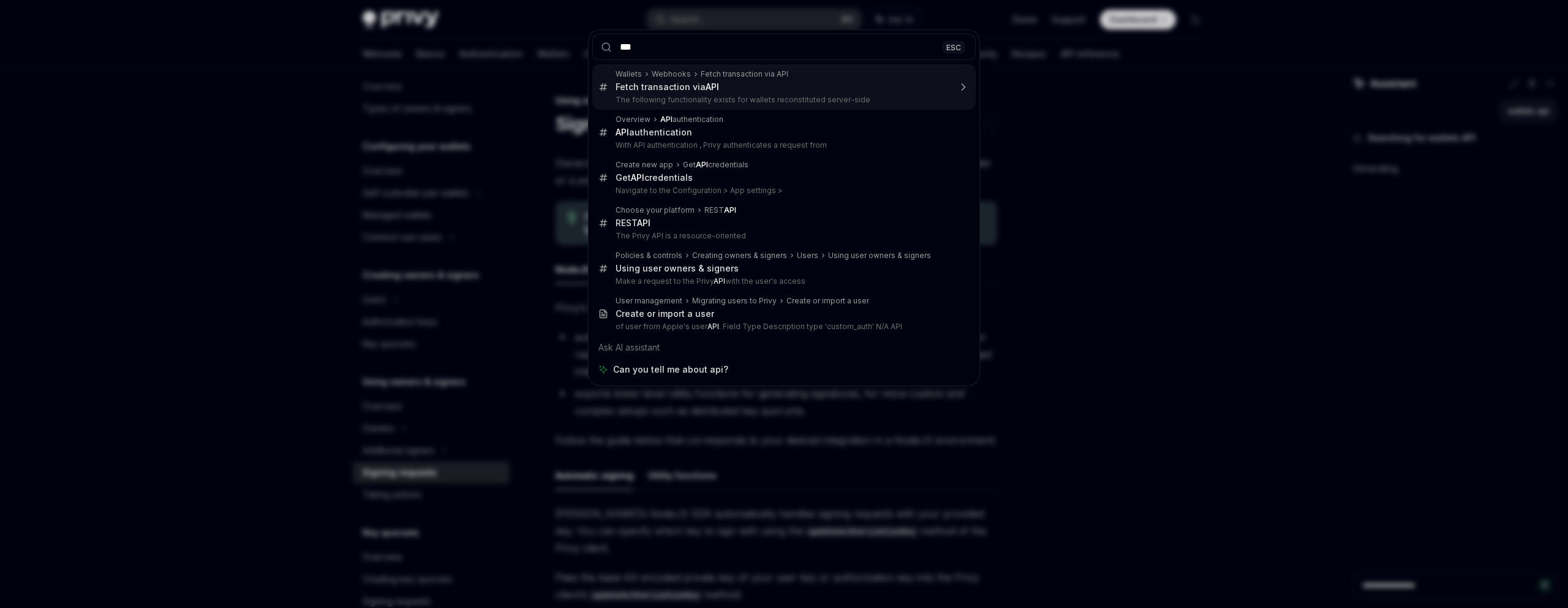
type textarea "*"
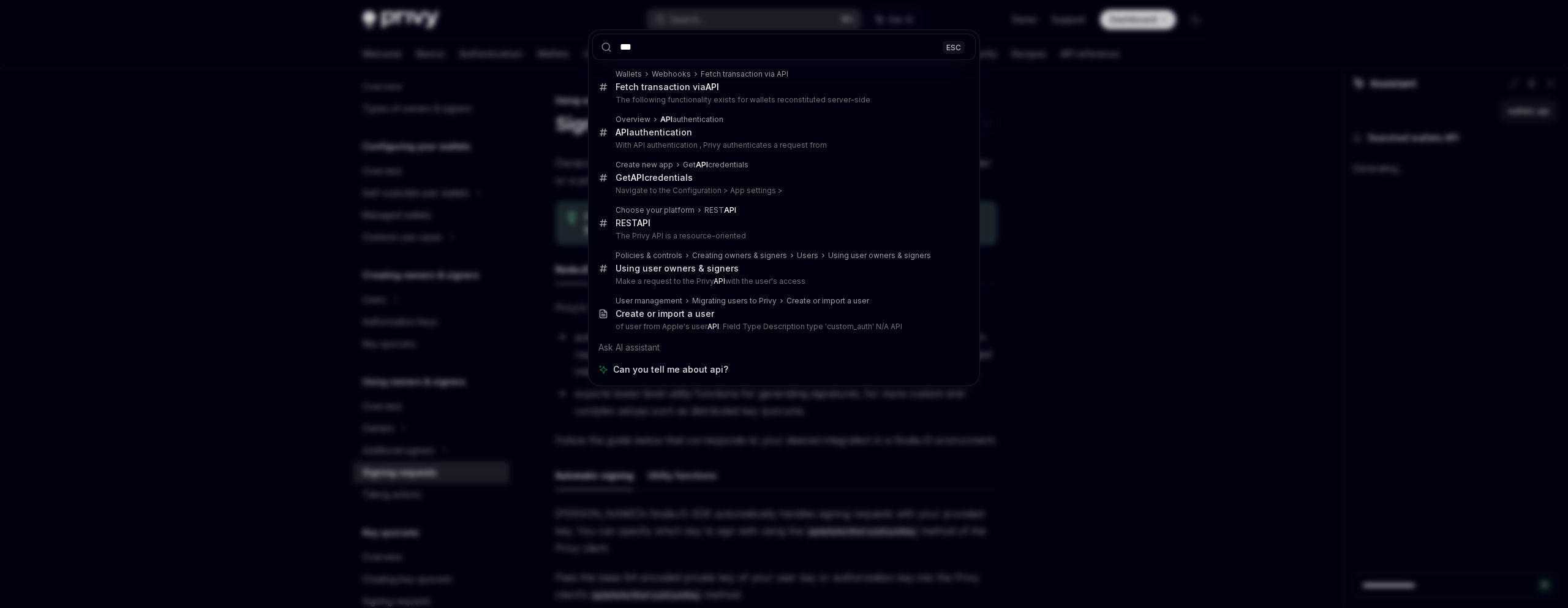
type input "***"
type textarea "*"
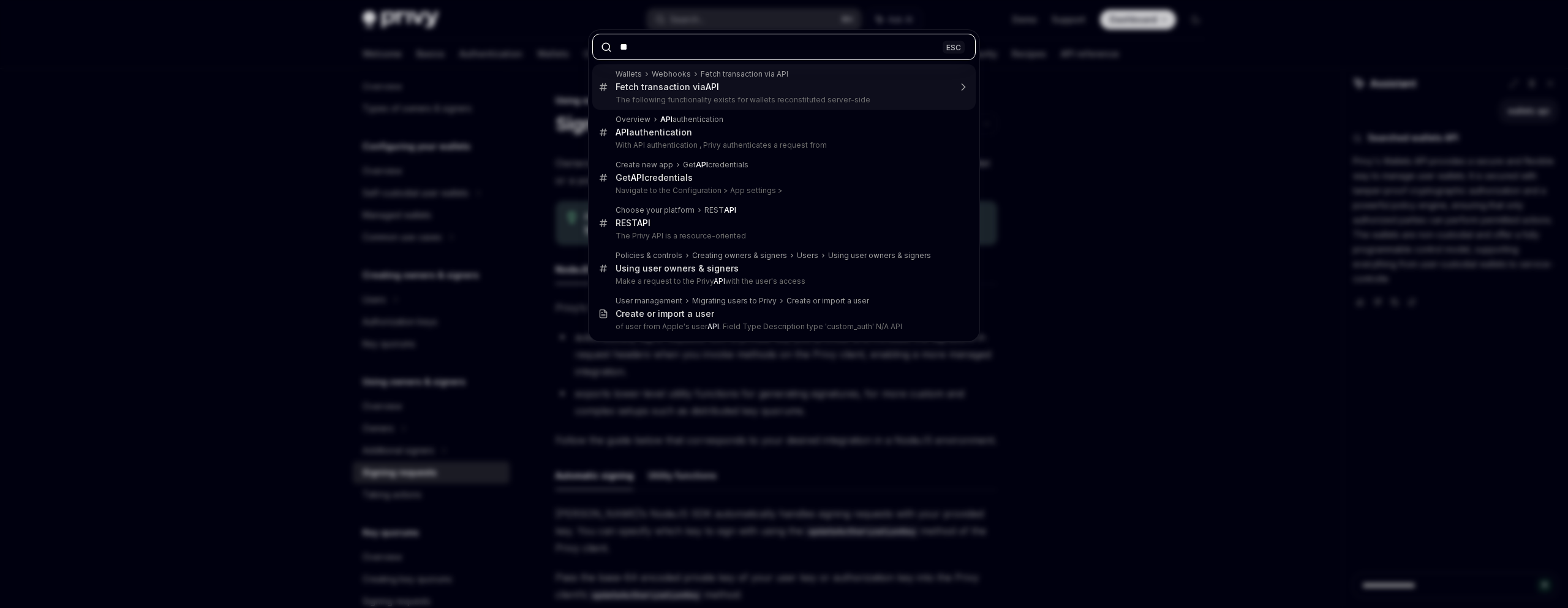
type input "***"
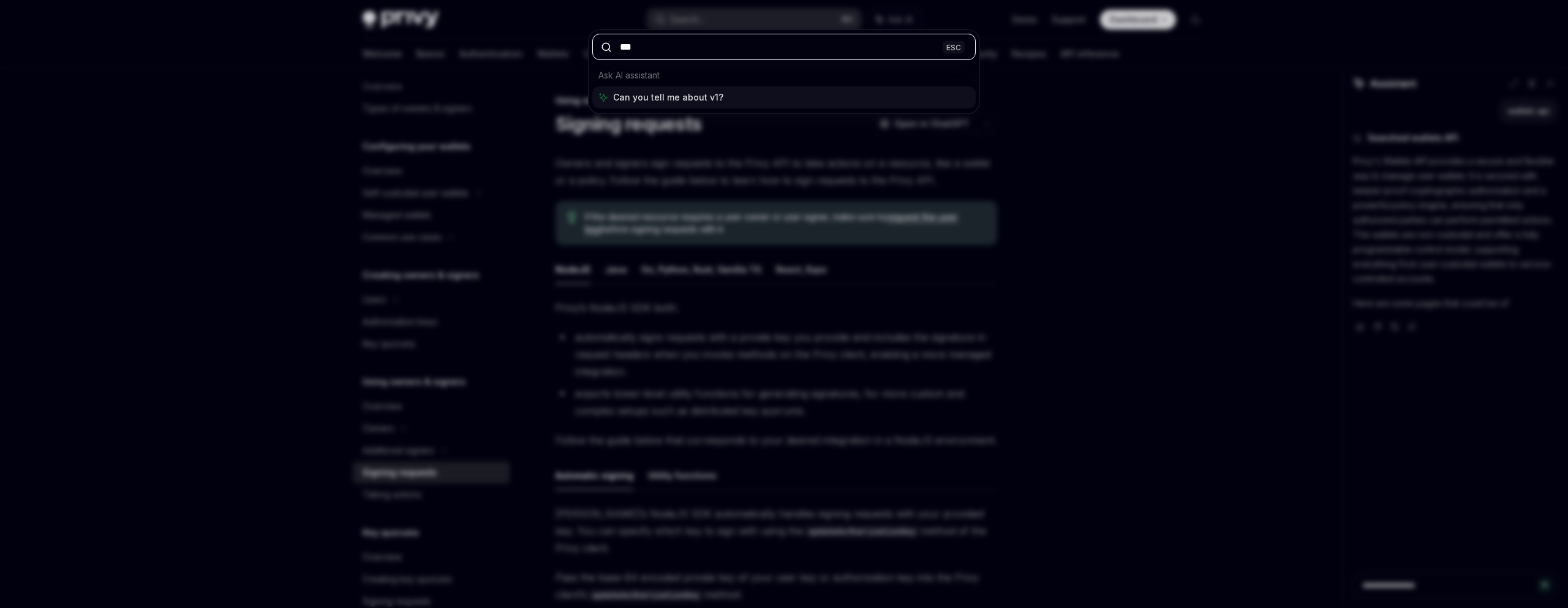
type textarea "*"
type input "****"
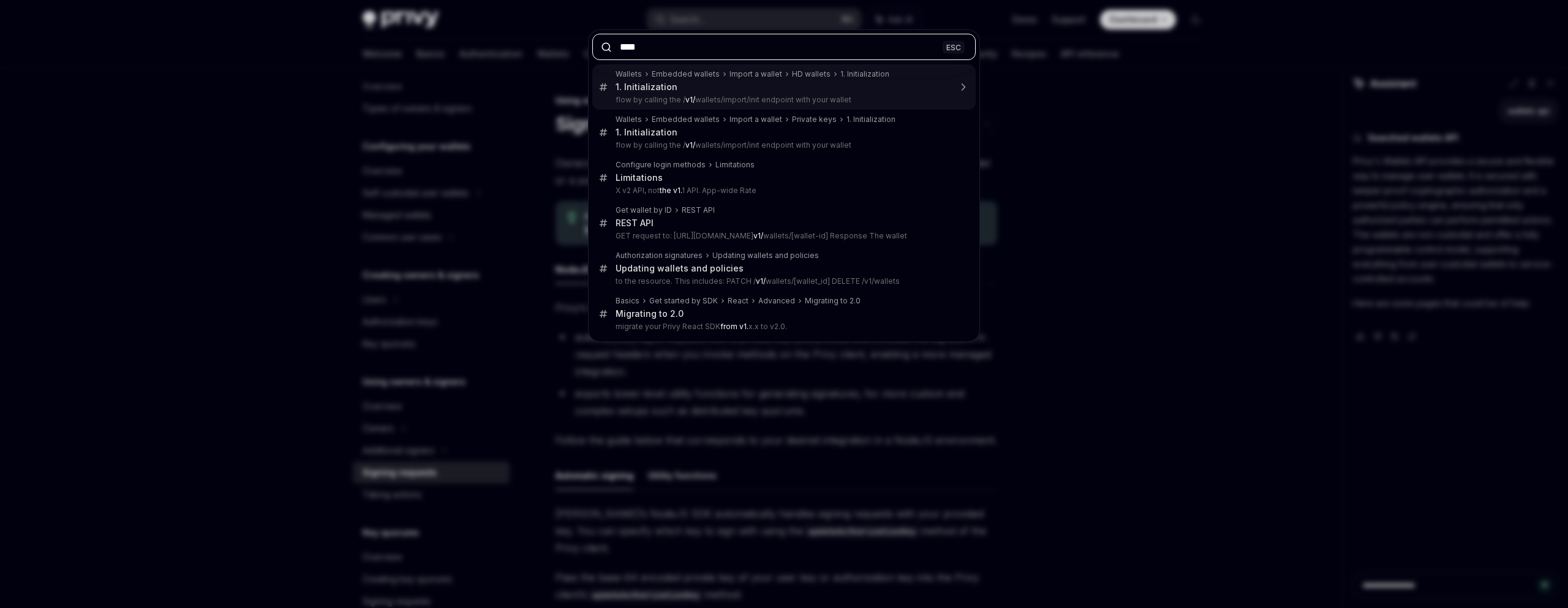
type textarea "*"
type input "*****"
type textarea "*"
type input "******"
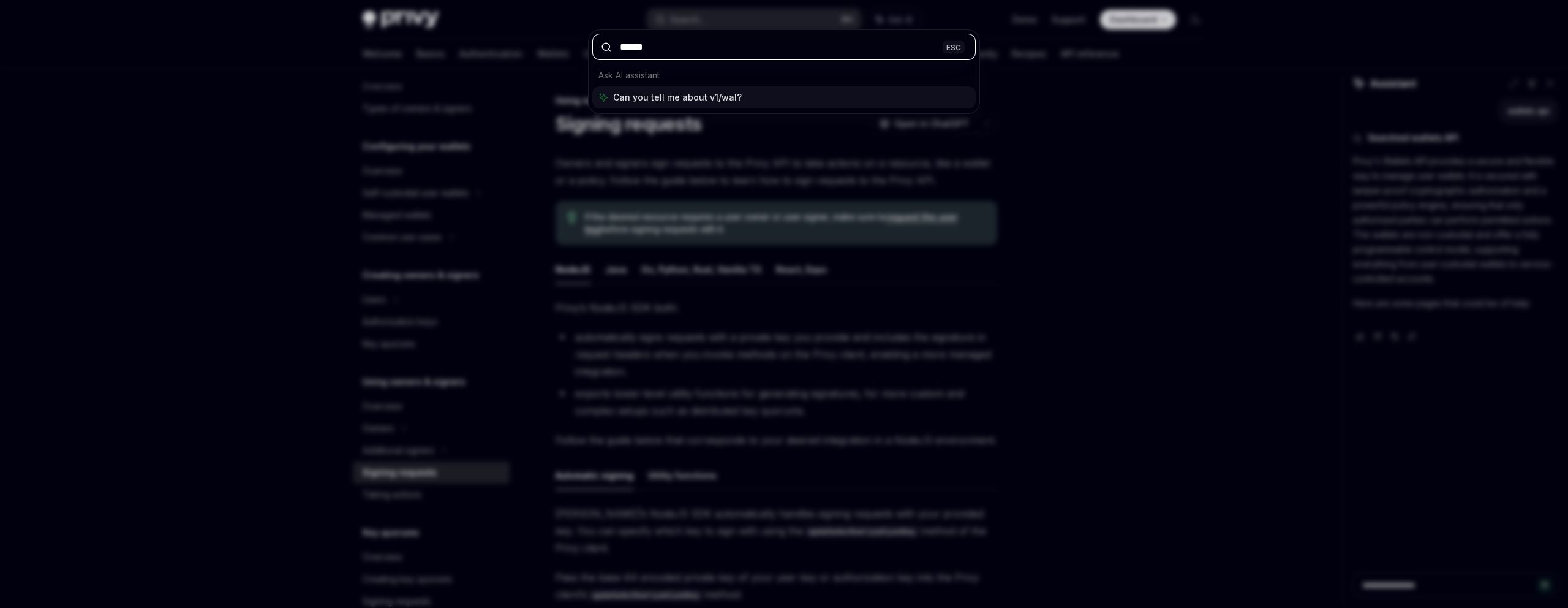
type textarea "*"
type input "*******"
type textarea "*"
type input "********"
type textarea "*"
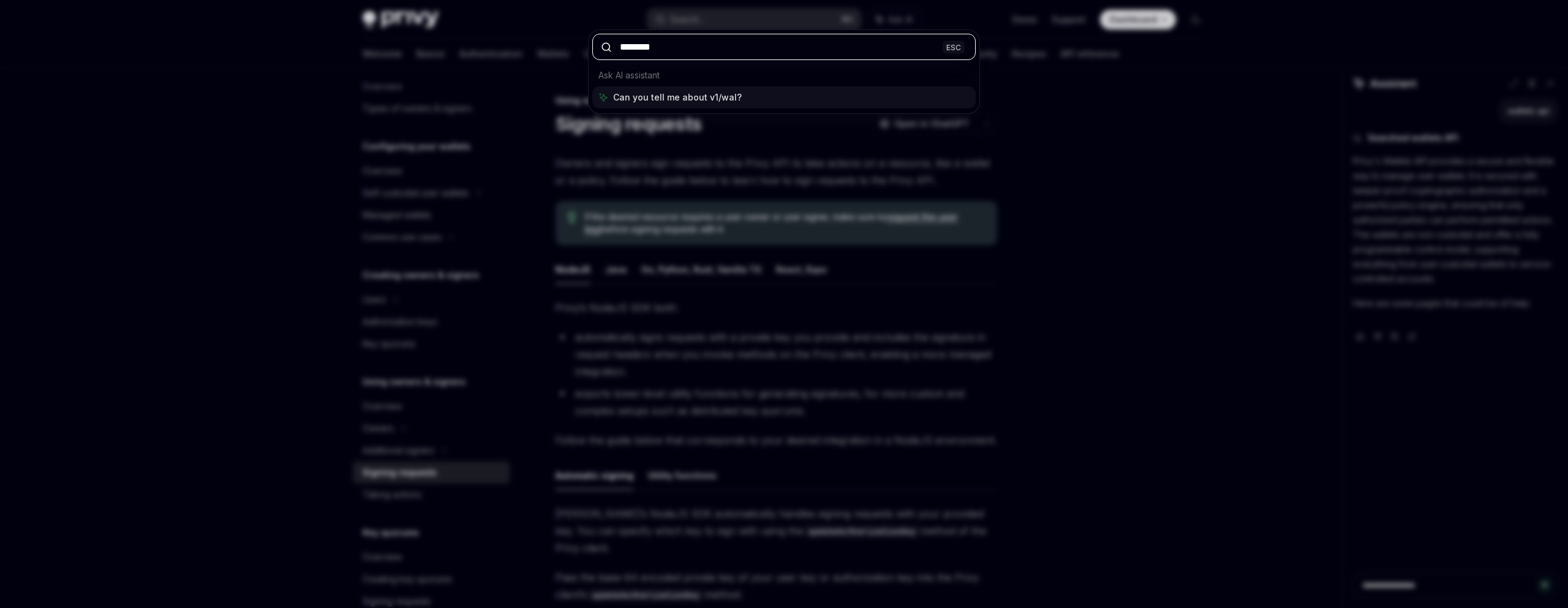
type input "*********"
type textarea "*"
type input "**********"
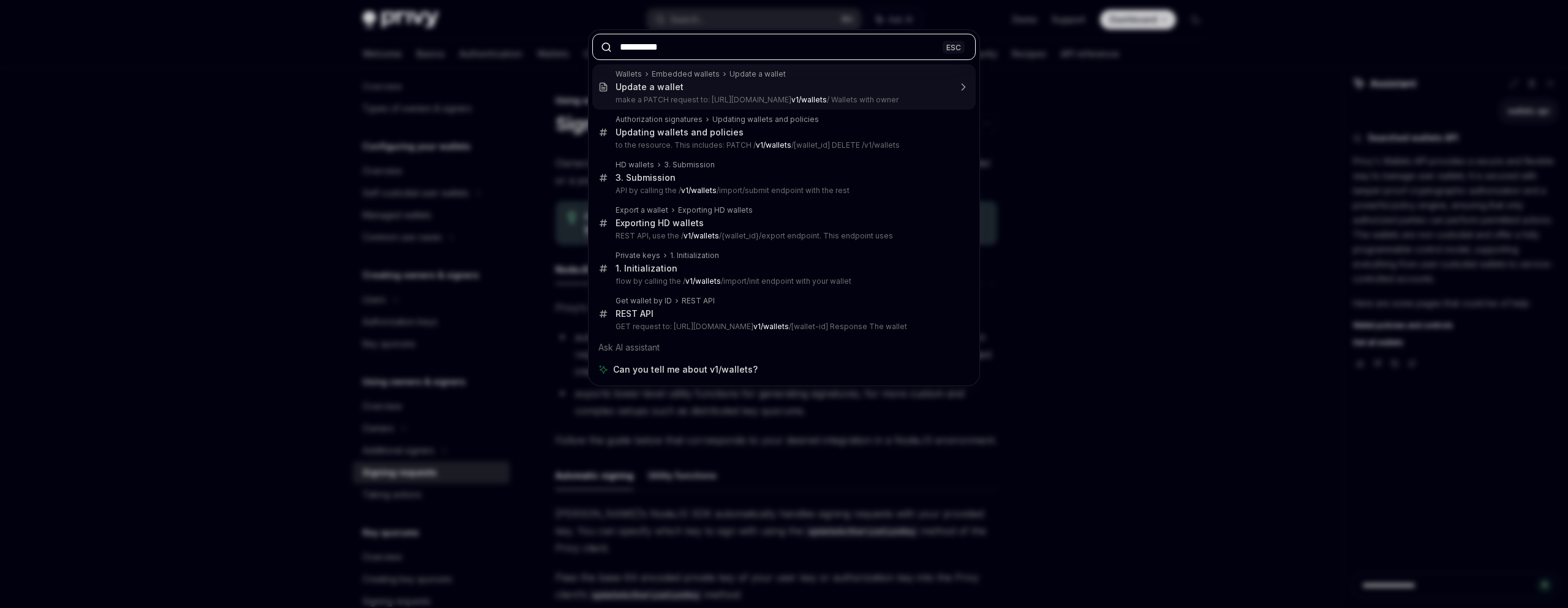
type textarea "*"
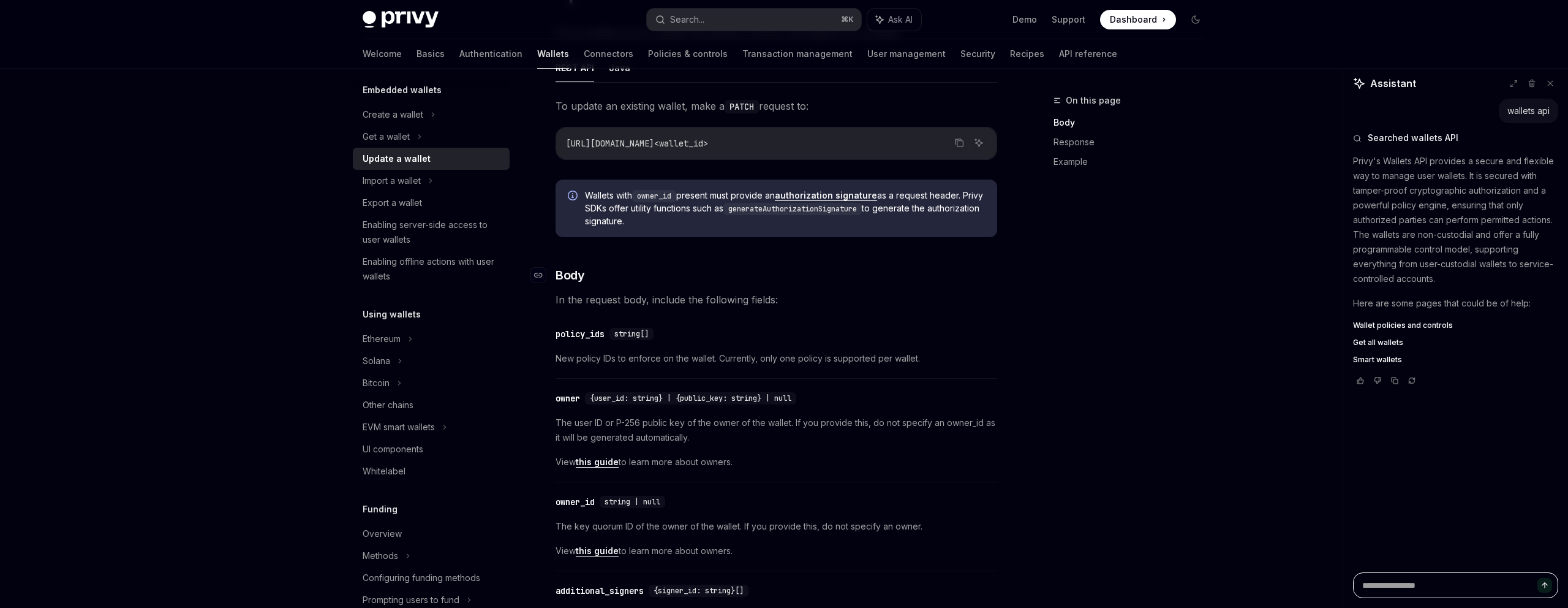
scroll to position [134, 0]
click at [393, 122] on div "Ethereum" at bounding box center [393, 114] width 61 height 15
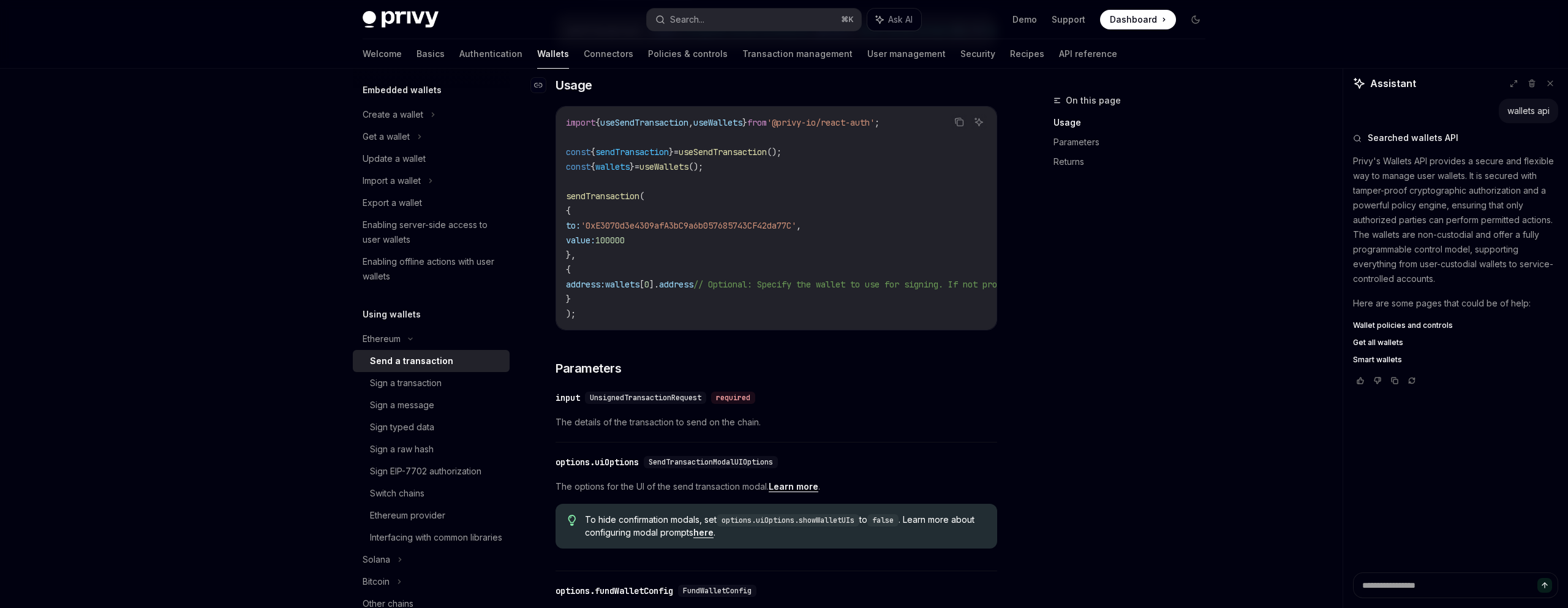
scroll to position [237, 0]
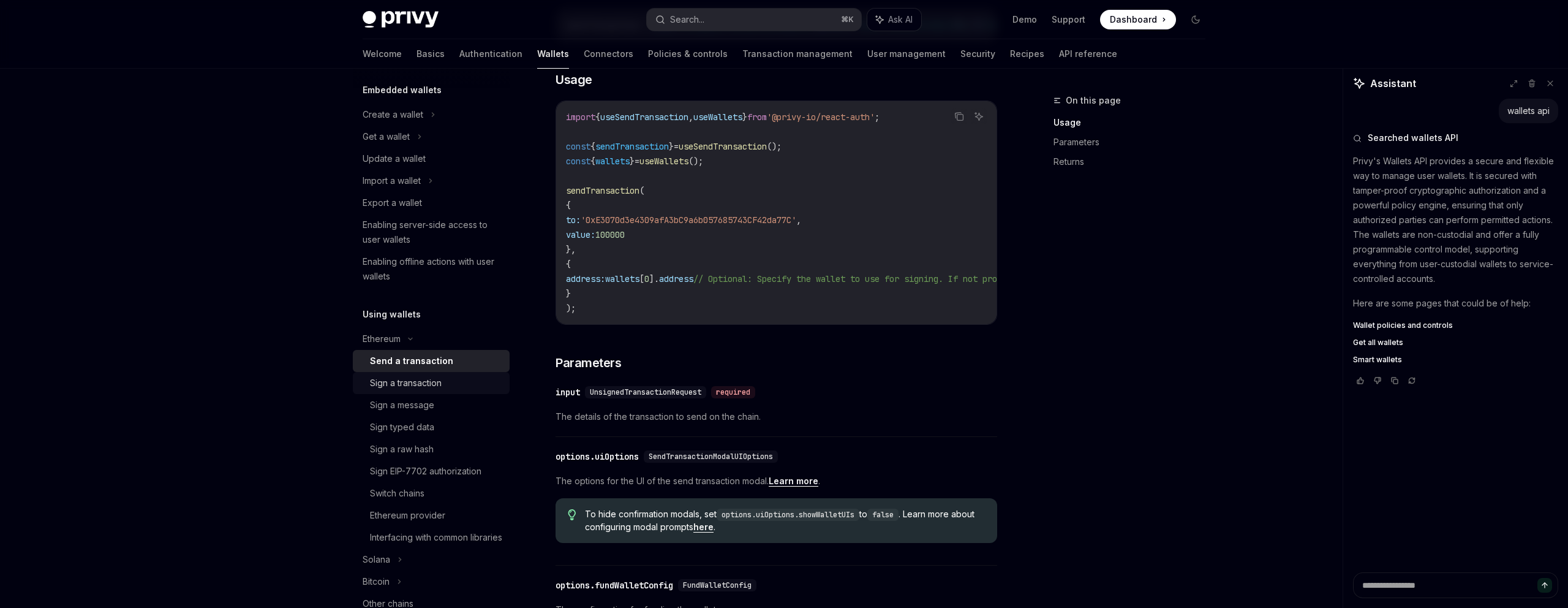
click at [420, 384] on div "Sign a transaction" at bounding box center [406, 383] width 72 height 15
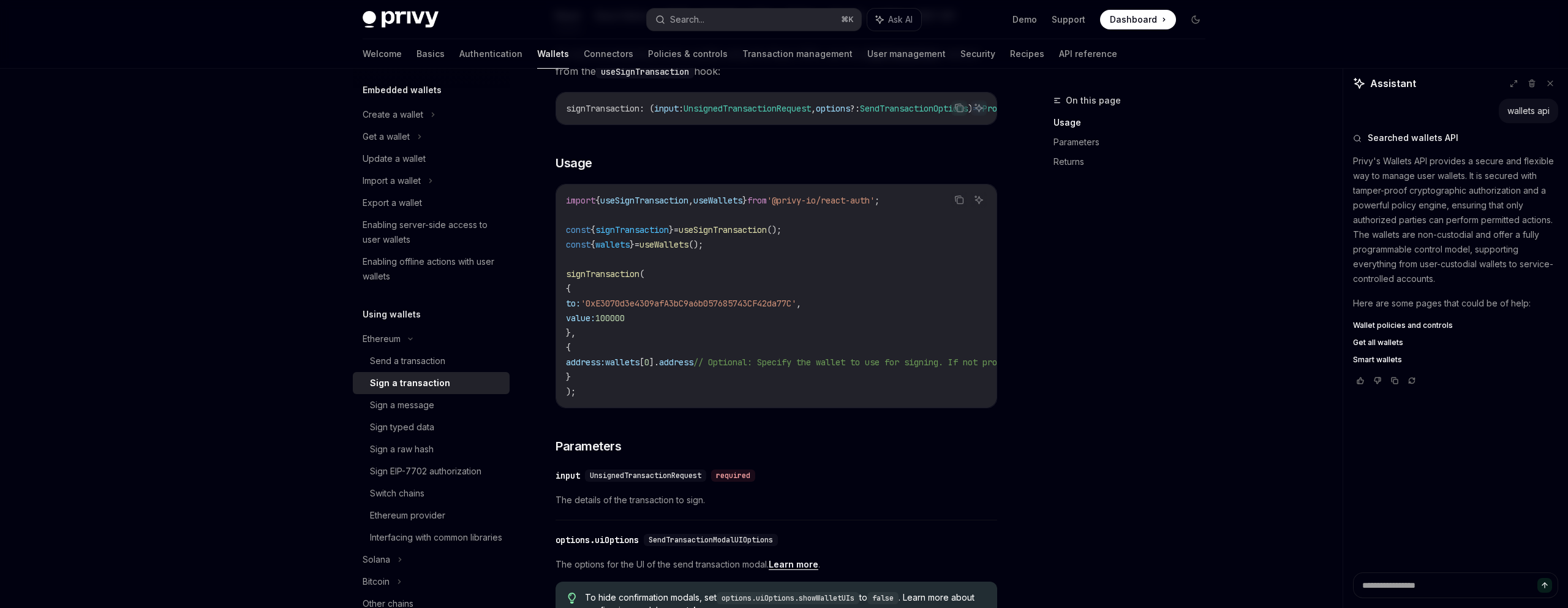
scroll to position [155, 0]
click at [613, 275] on span "signTransaction" at bounding box center [602, 272] width 74 height 11
copy span "signTransaction"
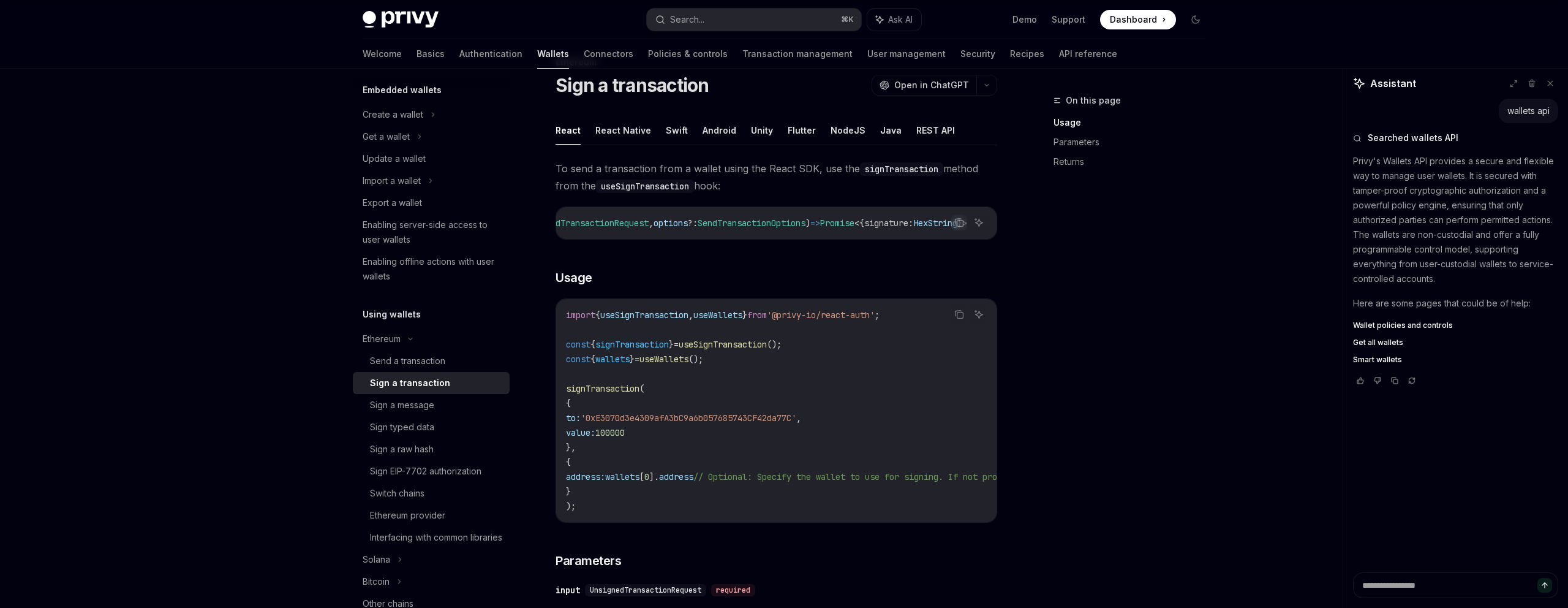
scroll to position [0, 229]
click at [659, 189] on code "useSignTransaction" at bounding box center [645, 186] width 98 height 14
click at [753, 356] on code "import { useSignTransaction , useWallets } from '@privy-io/react-auth' ; const …" at bounding box center [887, 411] width 642 height 206
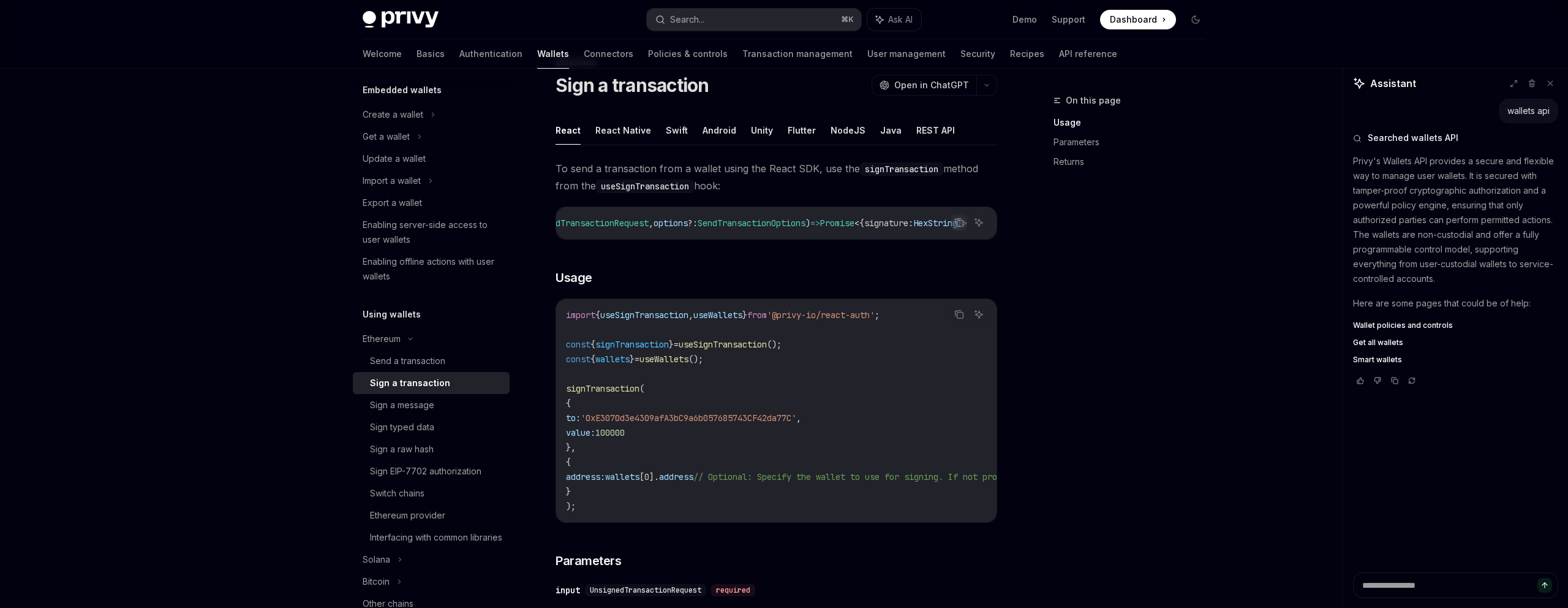
copy span "useSignTransaction"
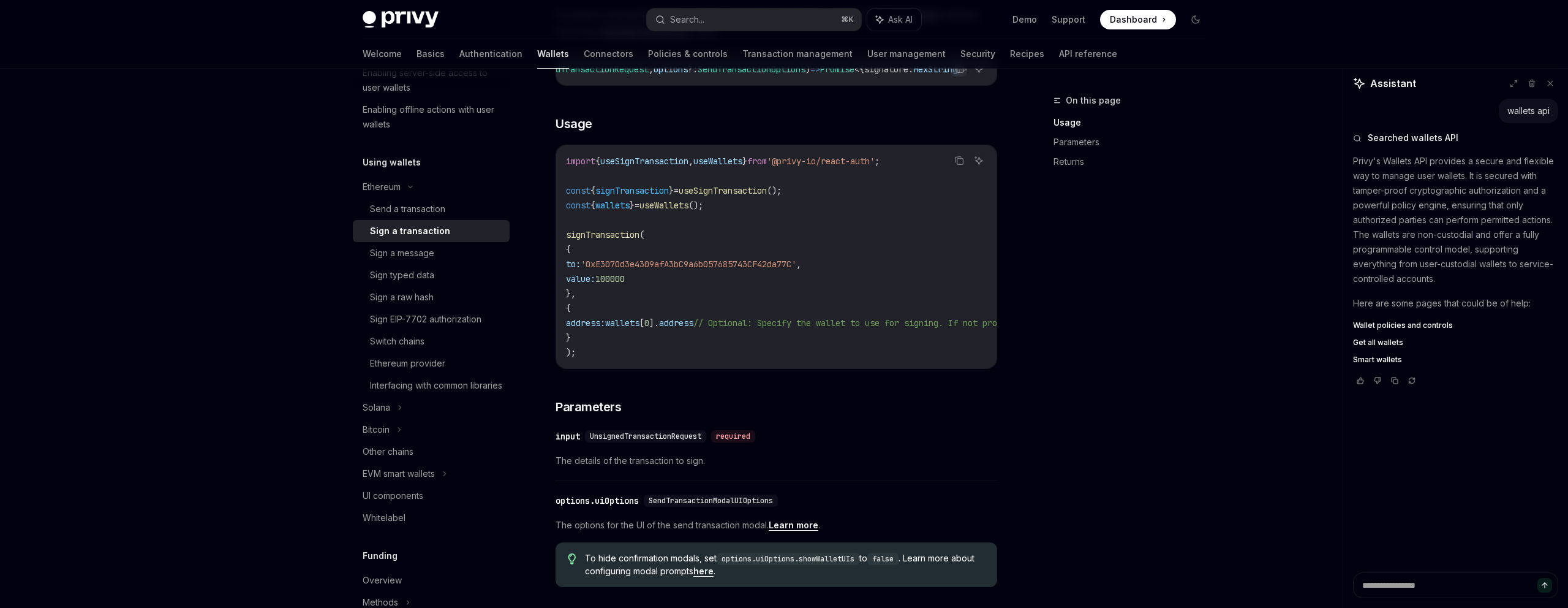
scroll to position [0, 0]
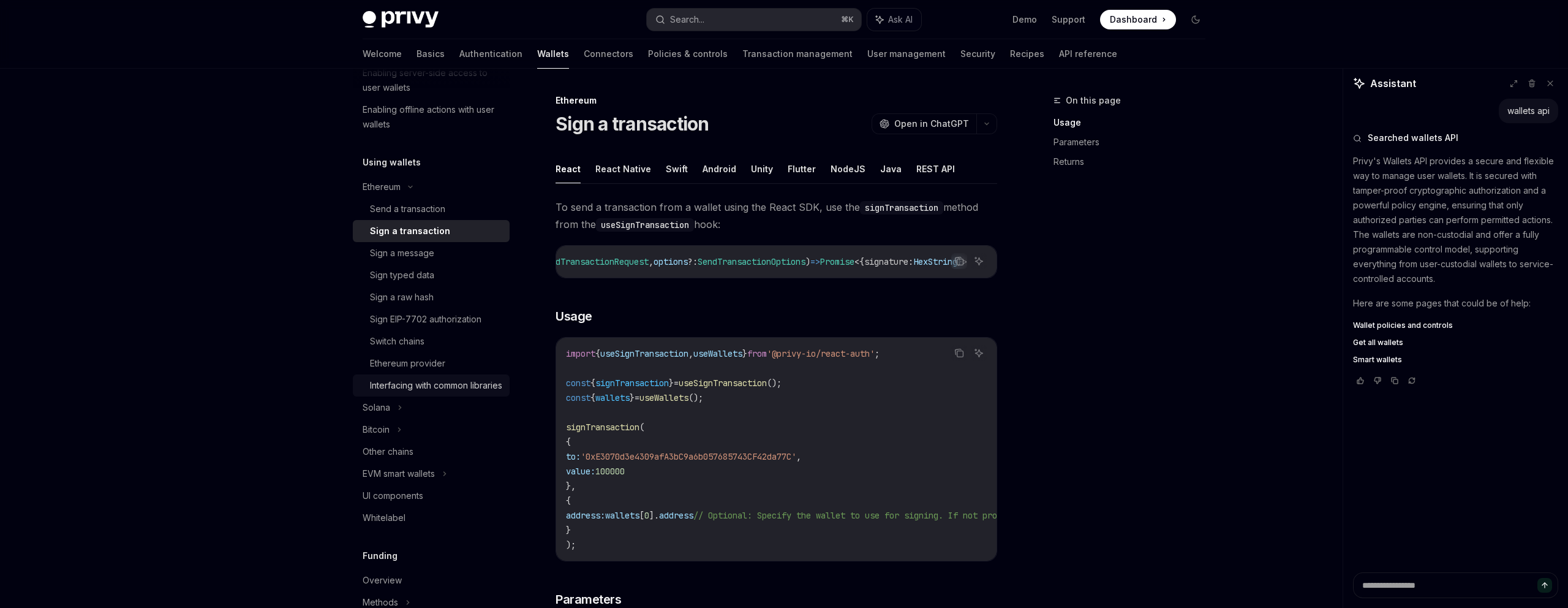
click at [455, 387] on div "Interfacing with common libraries" at bounding box center [436, 386] width 133 height 15
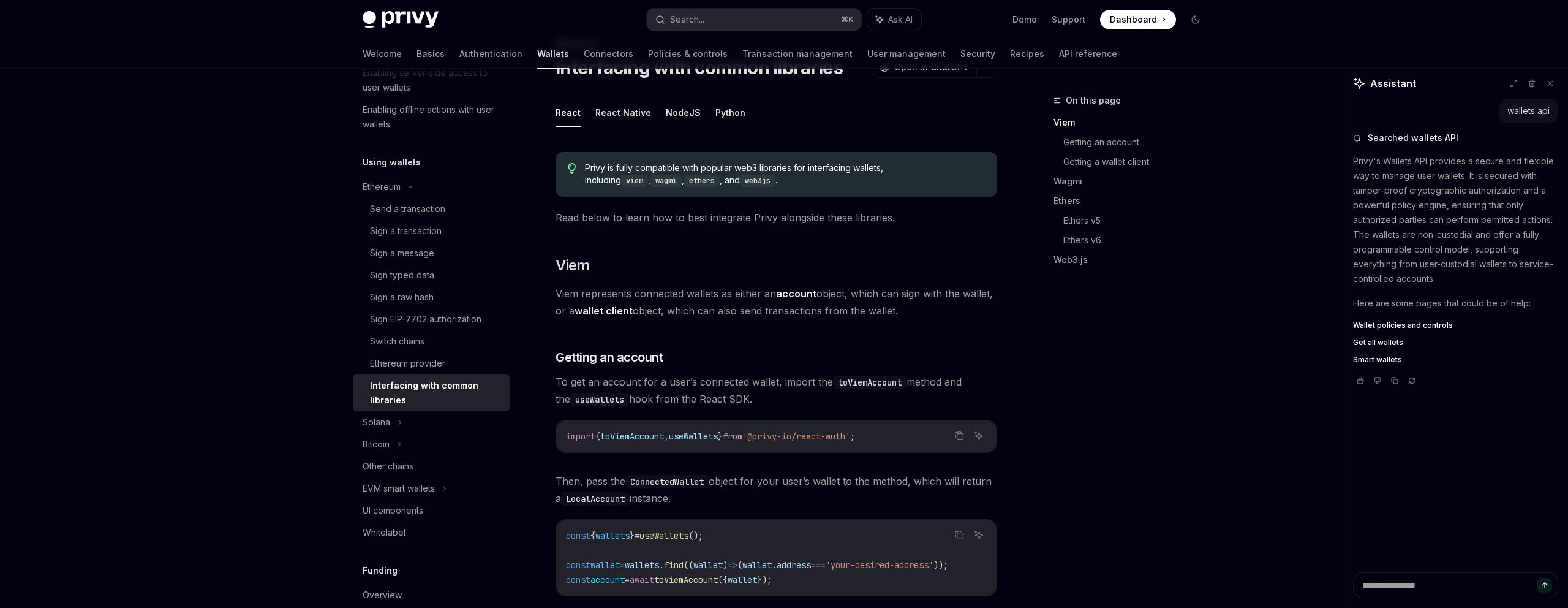
scroll to position [59, 0]
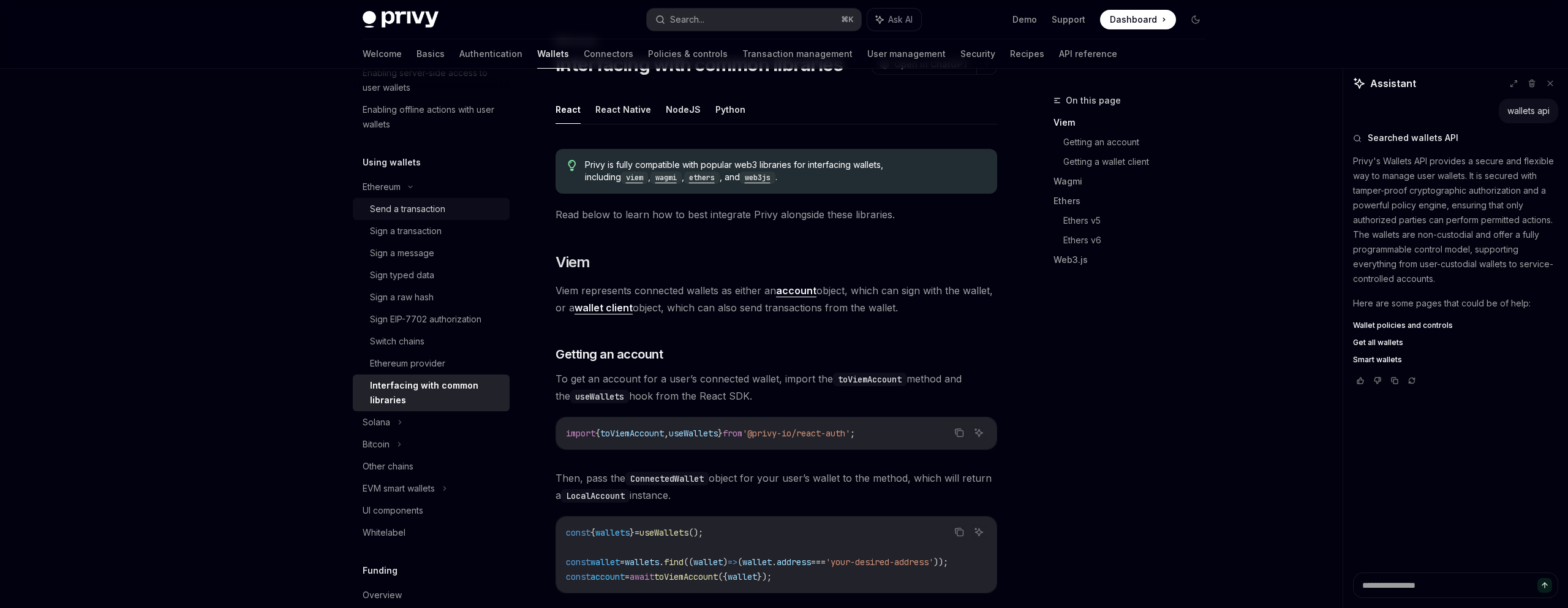
click at [439, 214] on div "Send a transaction" at bounding box center [407, 209] width 75 height 15
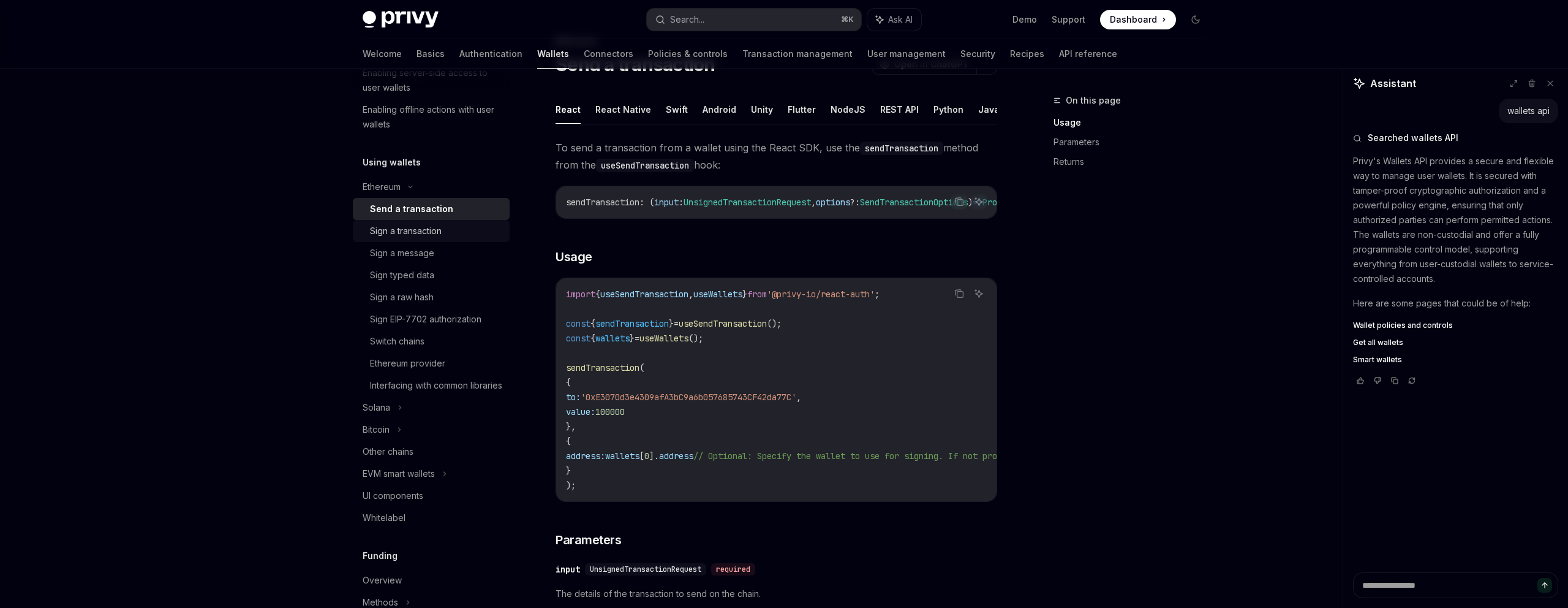
click at [426, 228] on div "Sign a transaction" at bounding box center [406, 231] width 72 height 15
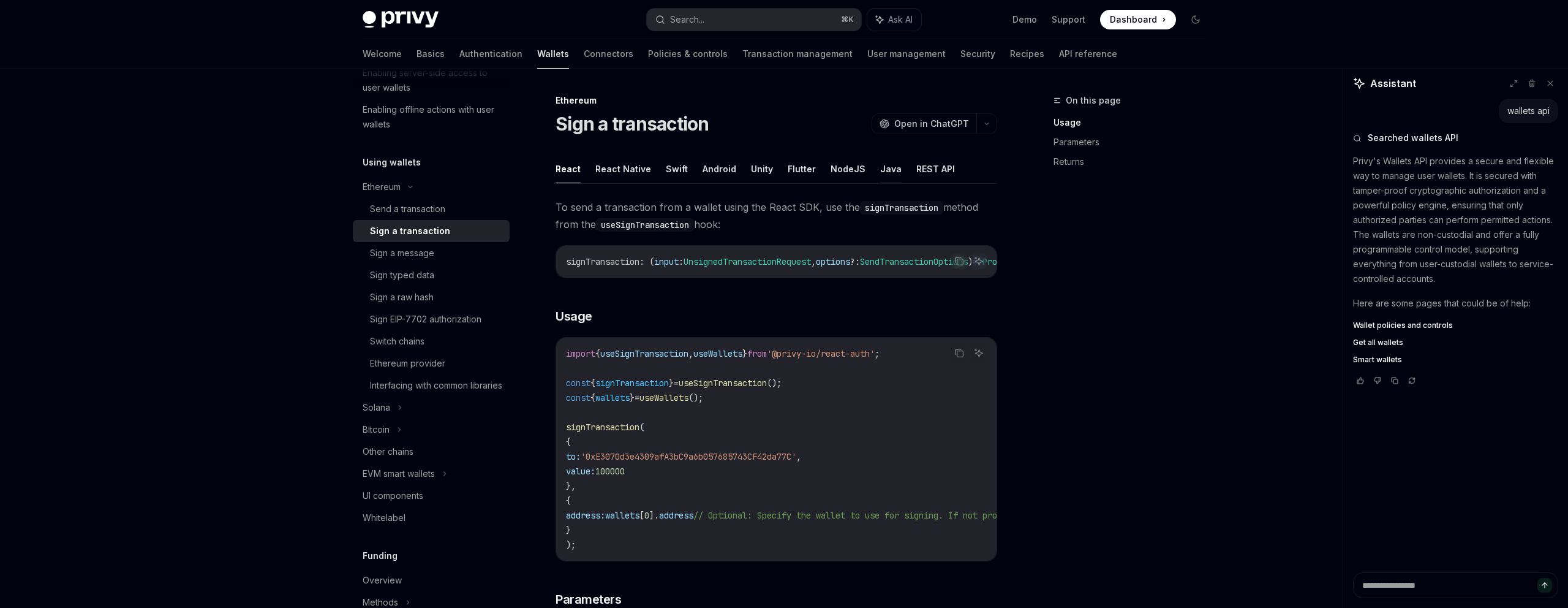
click at [884, 172] on button "Java" at bounding box center [890, 169] width 22 height 29
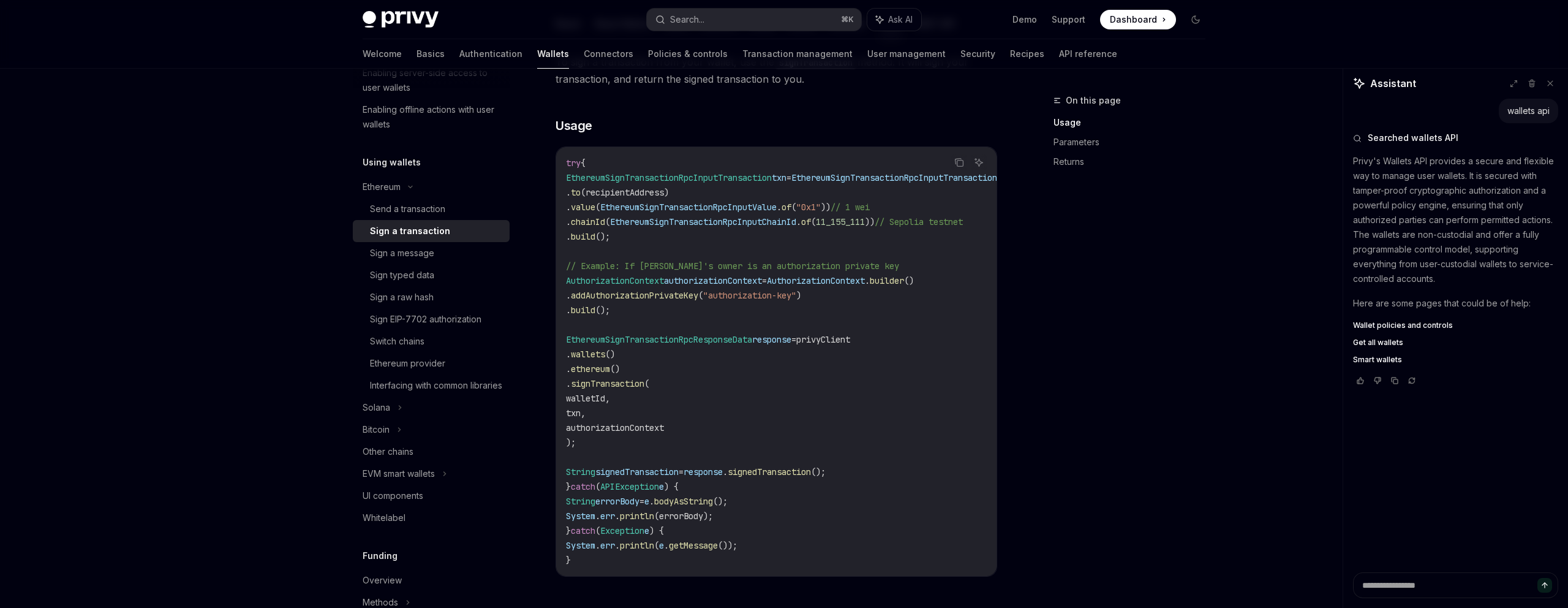
scroll to position [143, 0]
click at [850, 339] on span "privyClient" at bounding box center [823, 342] width 54 height 11
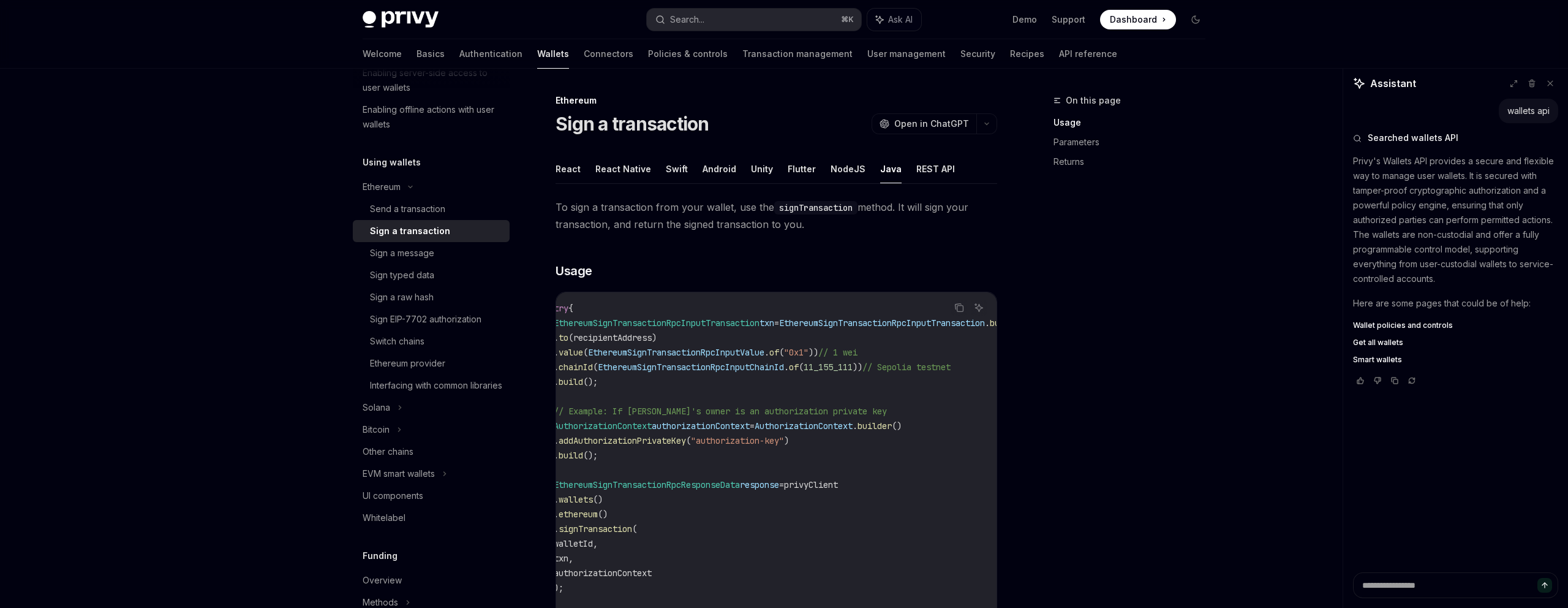
scroll to position [0, 0]
click at [932, 167] on button "REST API" at bounding box center [936, 169] width 39 height 29
type textarea "*"
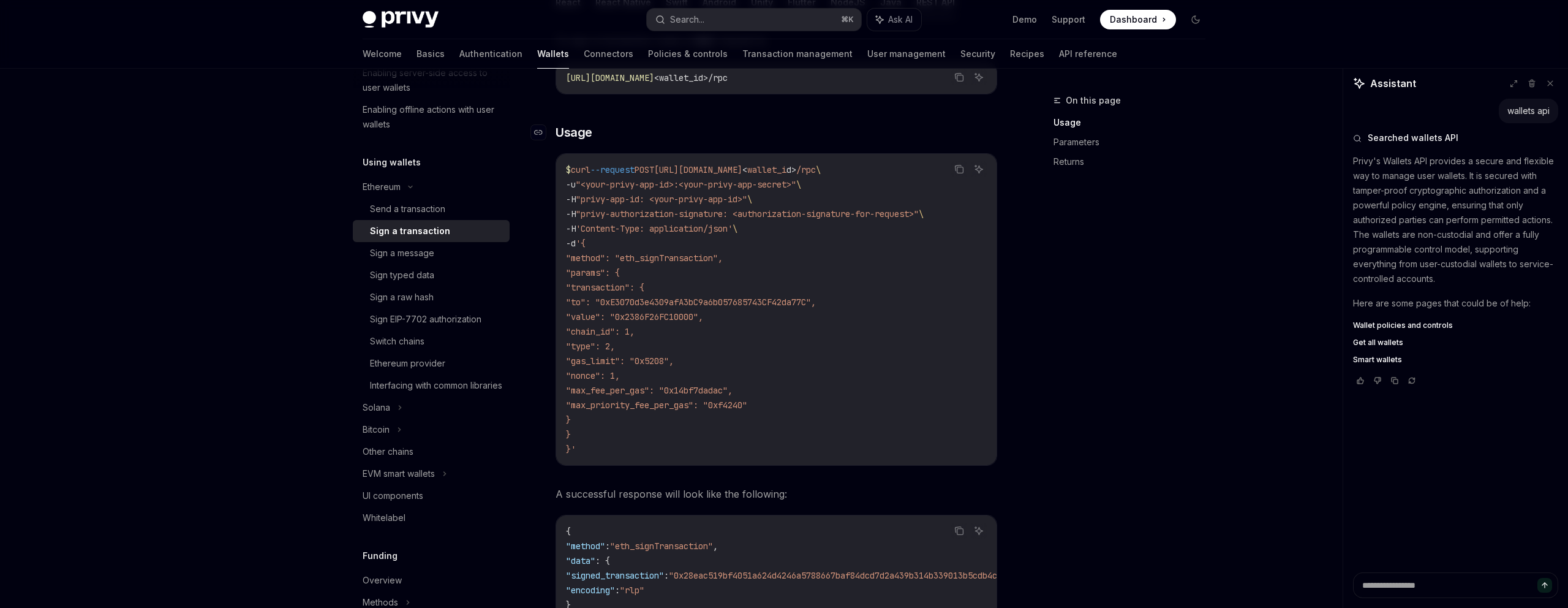
scroll to position [165, 0]
click at [723, 19] on button "Search... ⌘ K" at bounding box center [754, 20] width 214 height 22
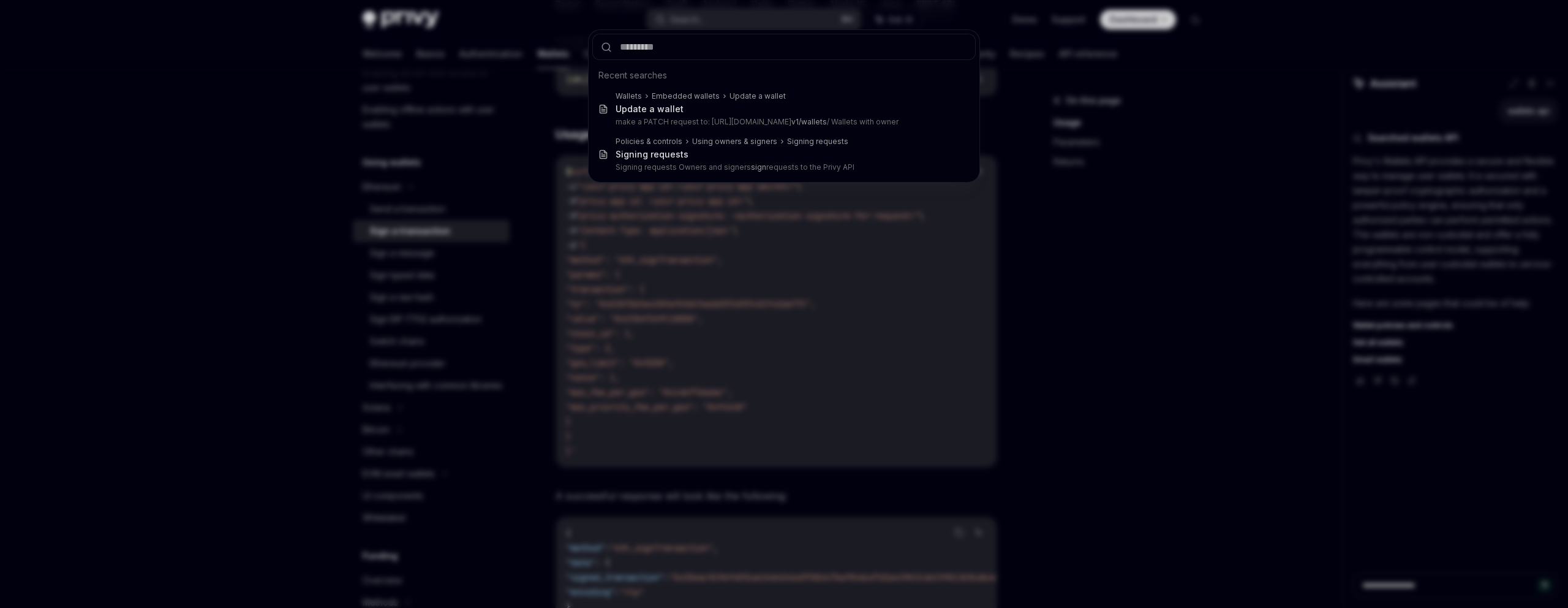
type input "**********"
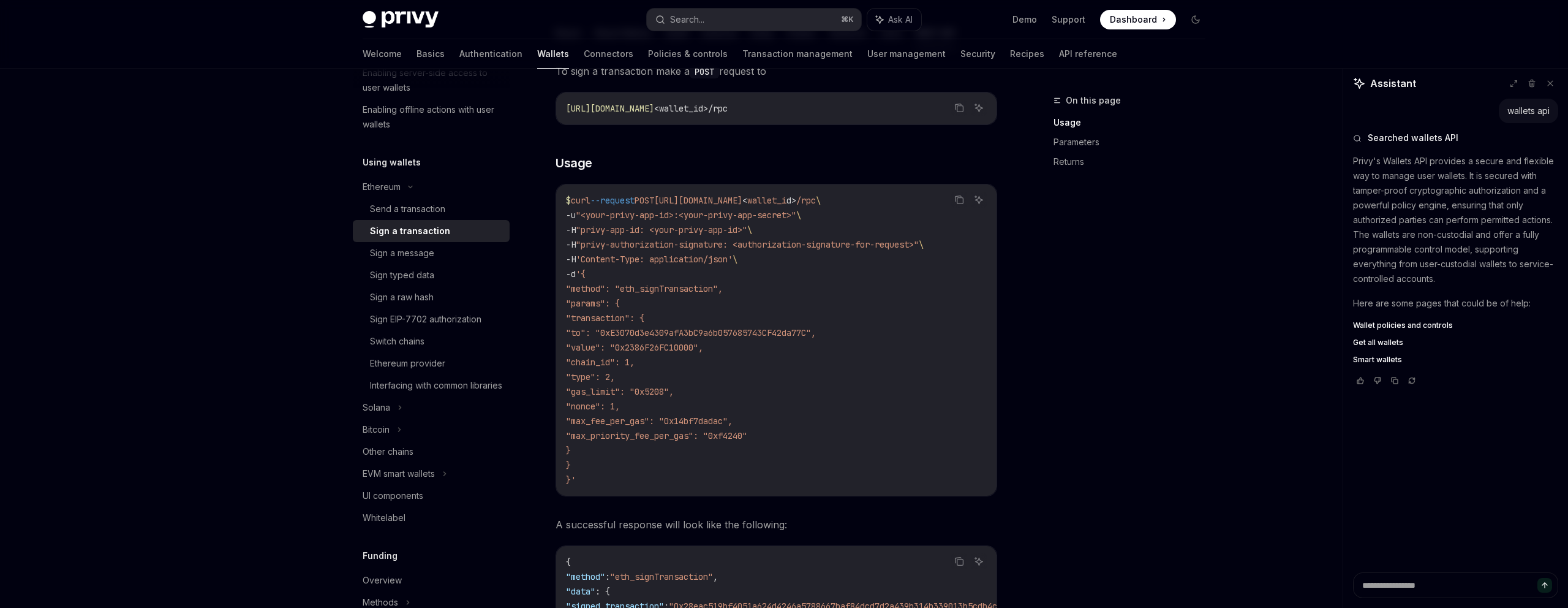
scroll to position [135, 0]
click at [698, 282] on code "$ curl --request POST https://api.privy.io/v1/wallets/ < wallet_i d > /rpc \ -u…" at bounding box center [776, 341] width 421 height 294
copy span "eth_signTransaction"
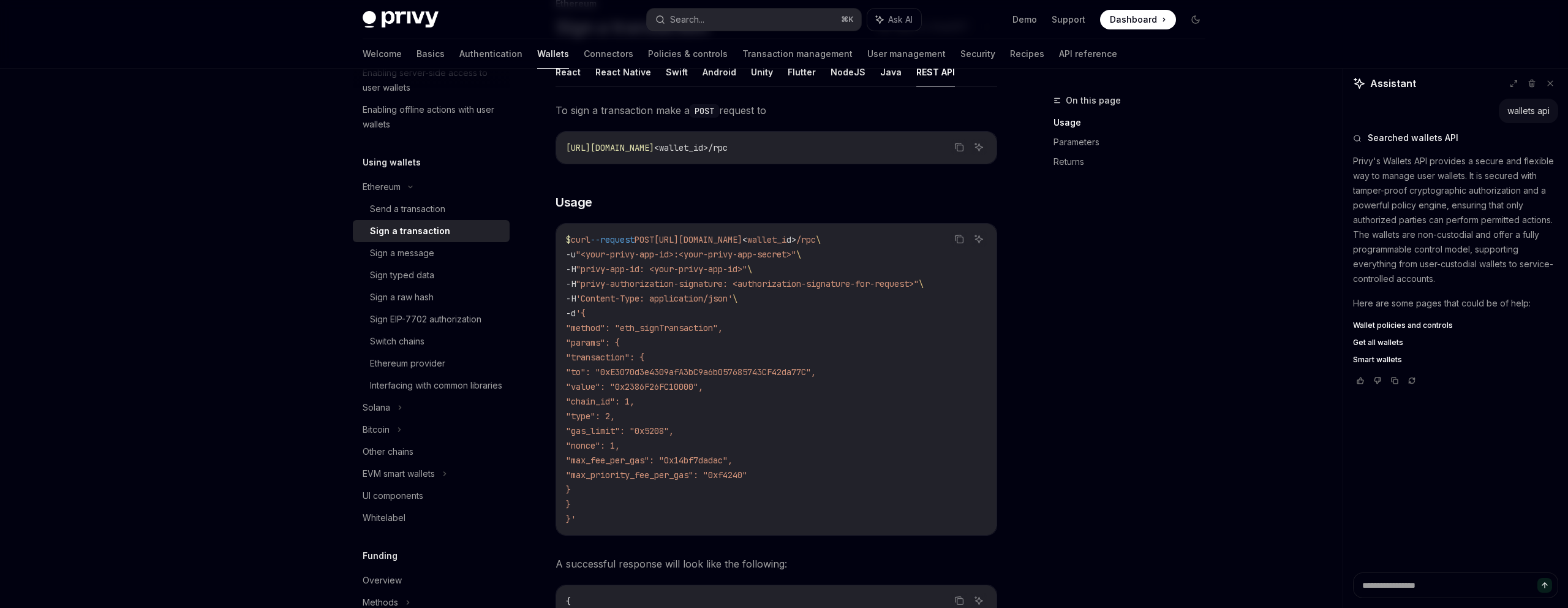
scroll to position [80, 0]
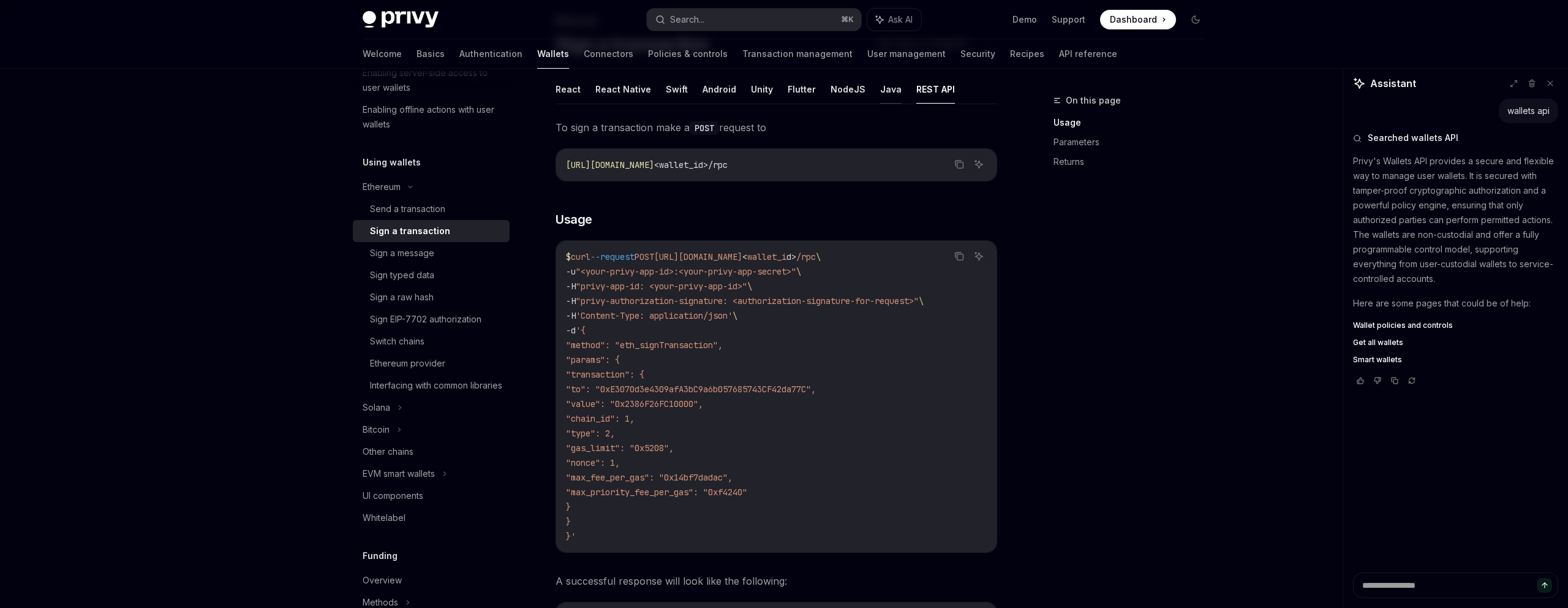
click at [887, 90] on button "Java" at bounding box center [890, 89] width 22 height 29
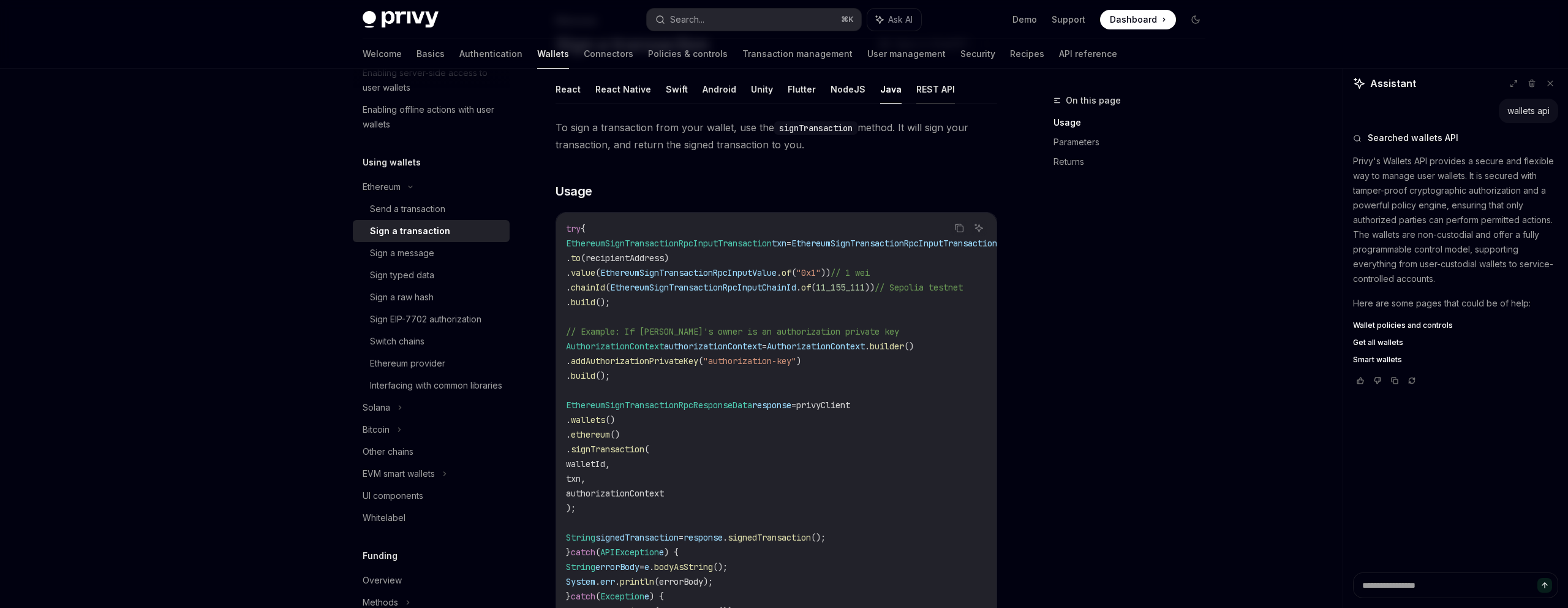
click at [938, 91] on button "REST API" at bounding box center [936, 89] width 39 height 29
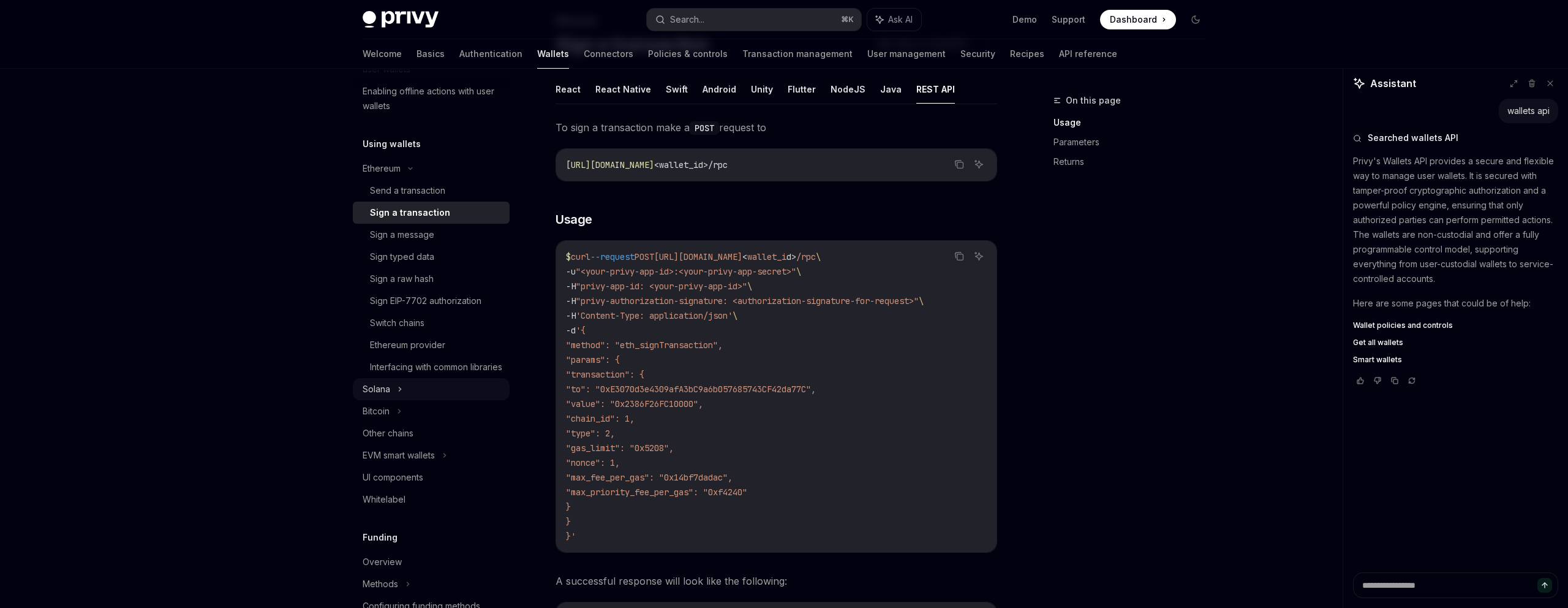
scroll to position [248, 0]
click at [438, 438] on div "Other chains" at bounding box center [433, 431] width 140 height 15
type textarea "*"
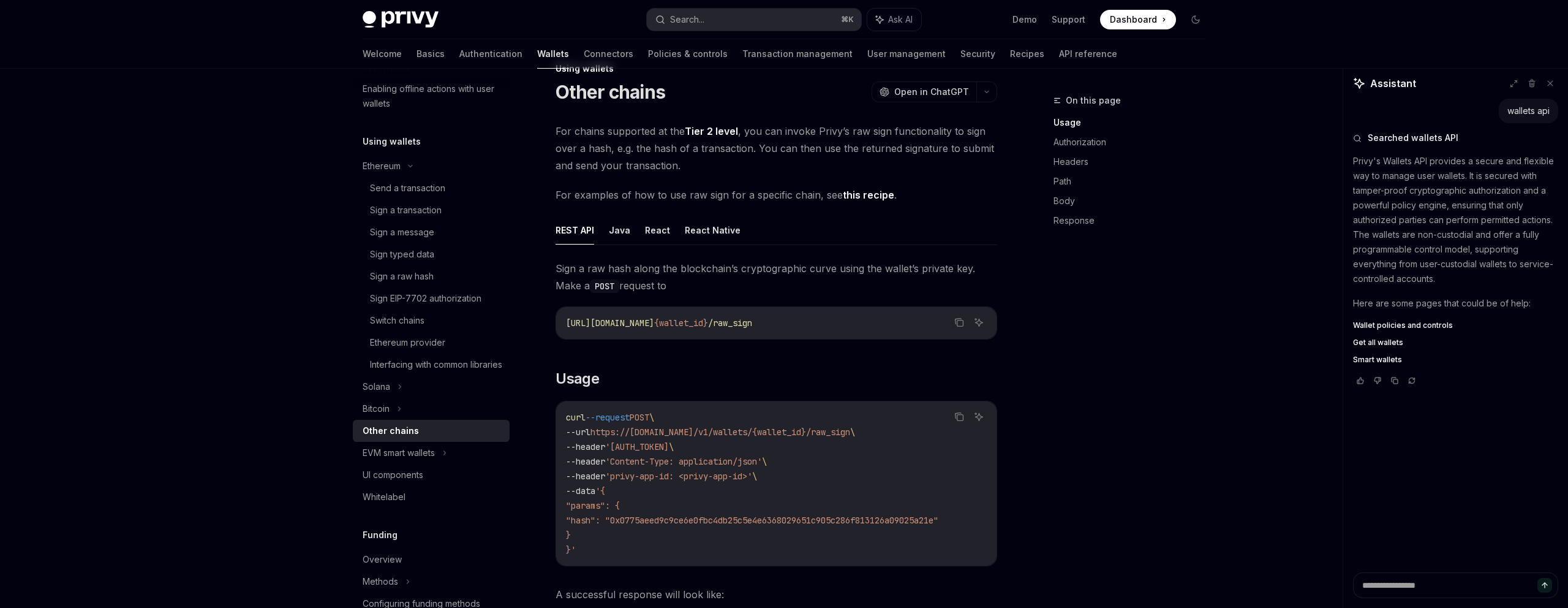
scroll to position [34, 0]
click at [752, 316] on span "/raw_sign" at bounding box center [730, 321] width 44 height 11
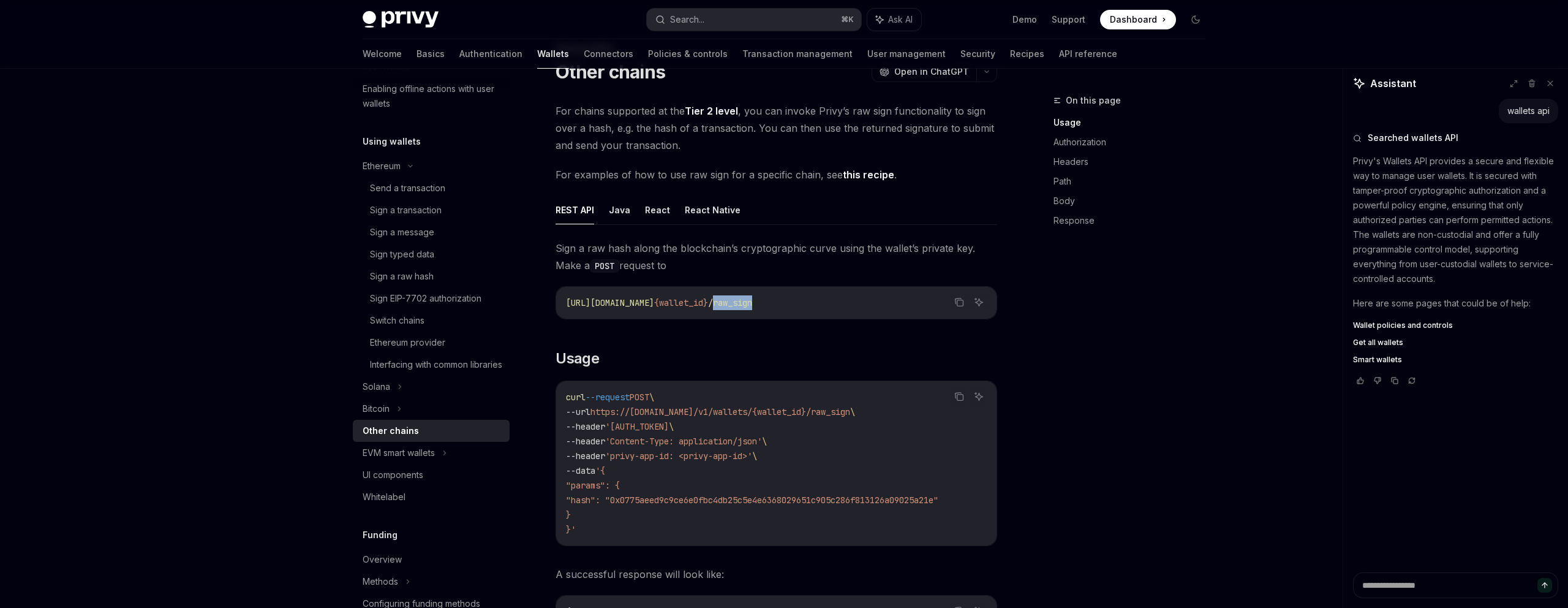
scroll to position [57, 0]
click at [752, 299] on span "/raw_sign" at bounding box center [730, 297] width 44 height 11
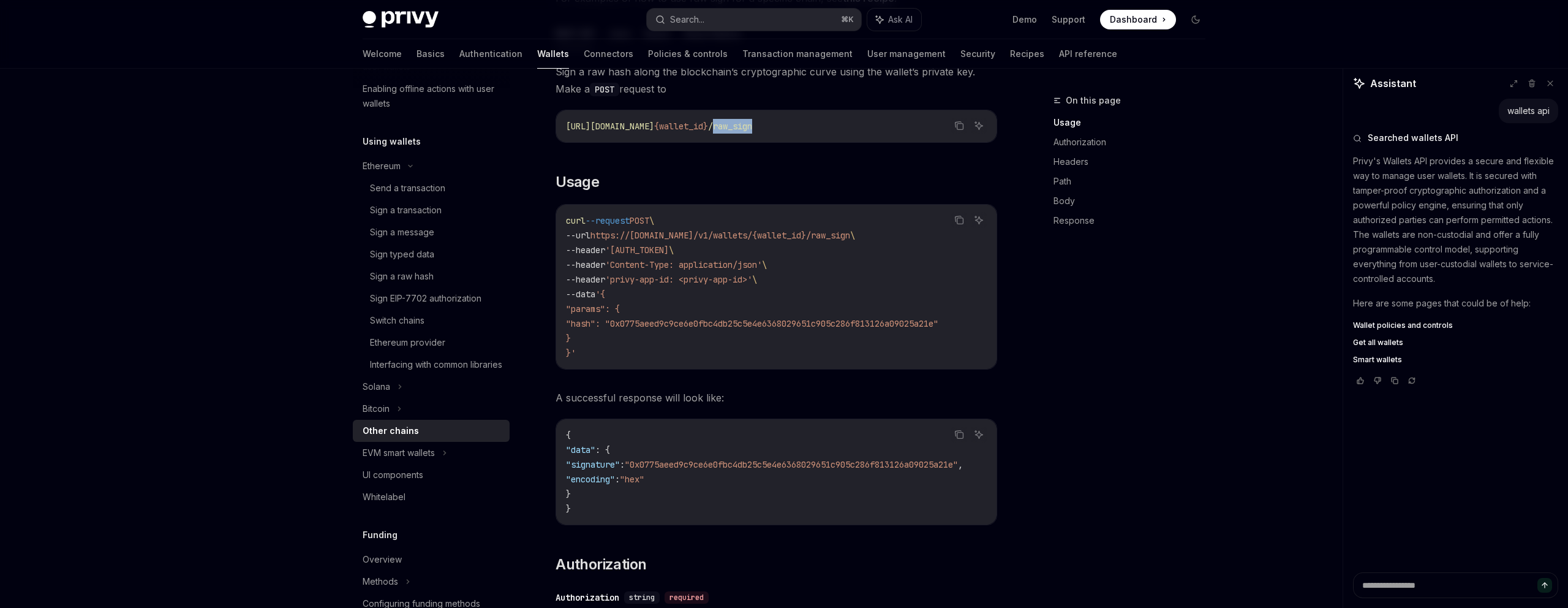
scroll to position [229, 0]
click at [620, 469] on span ""signature"" at bounding box center [593, 464] width 54 height 11
copy span "signature"
click at [615, 484] on span ""encoding"" at bounding box center [590, 479] width 49 height 11
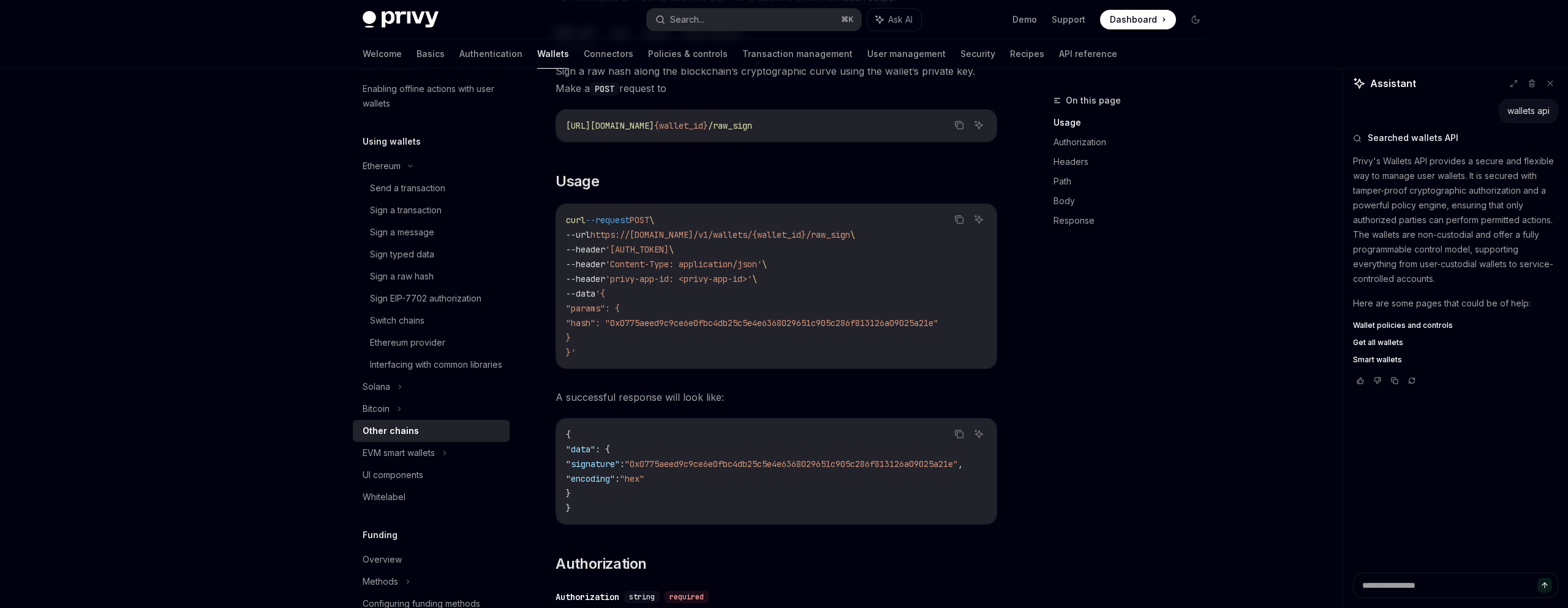
click at [615, 484] on span ""encoding"" at bounding box center [590, 479] width 49 height 11
copy span "encoding"
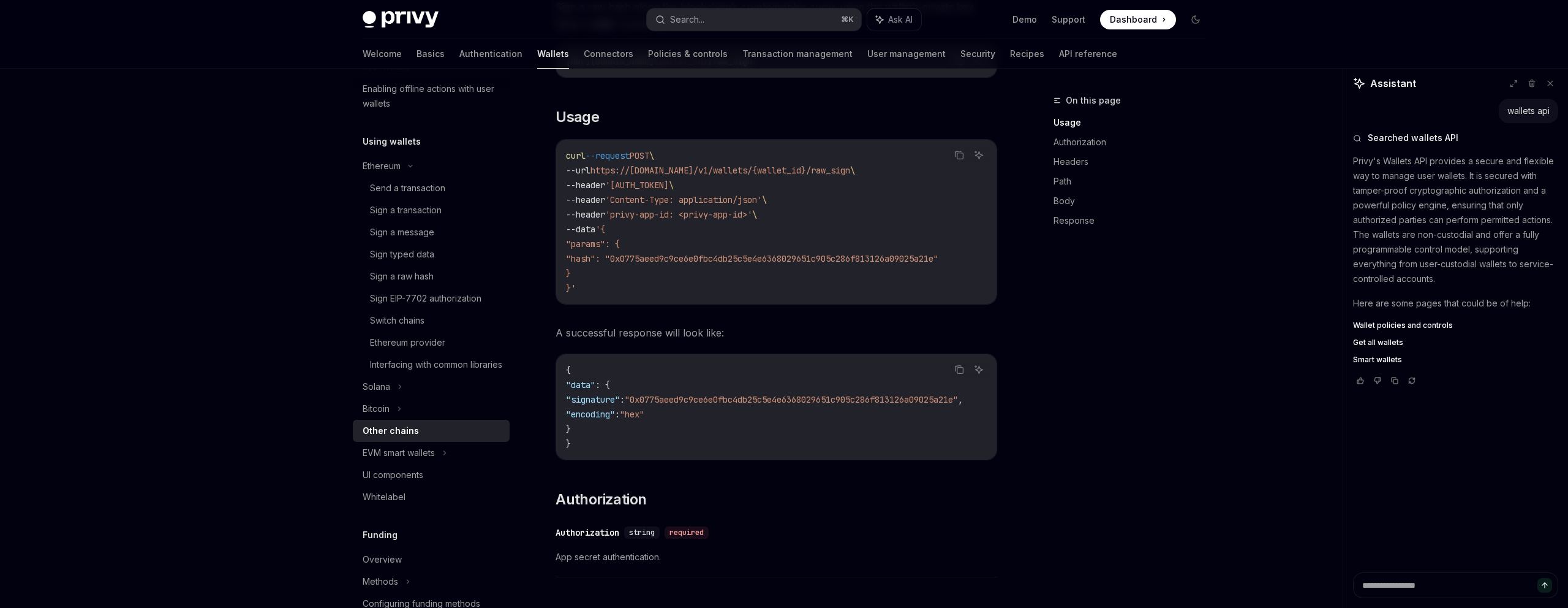
scroll to position [288, 0]
